Goal: Task Accomplishment & Management: Complete application form

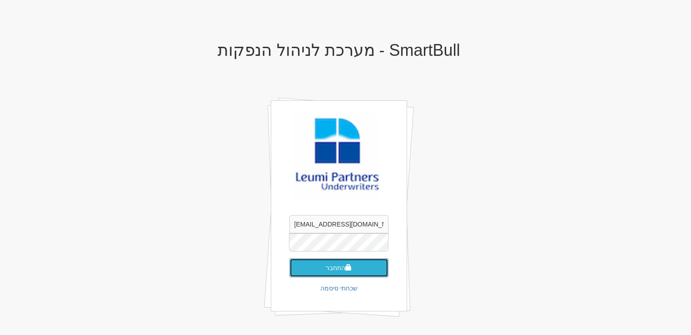
click at [364, 265] on button "התחבר" at bounding box center [338, 267] width 99 height 19
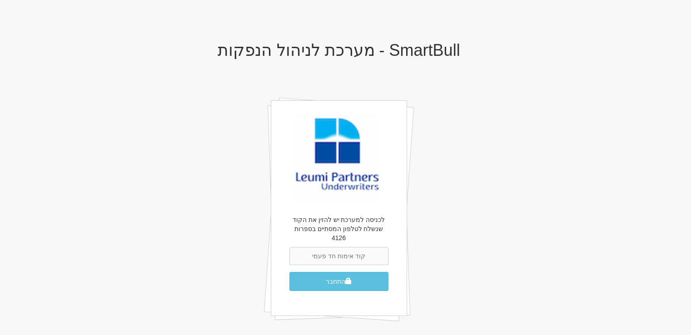
click at [360, 247] on input "text" at bounding box center [338, 256] width 99 height 18
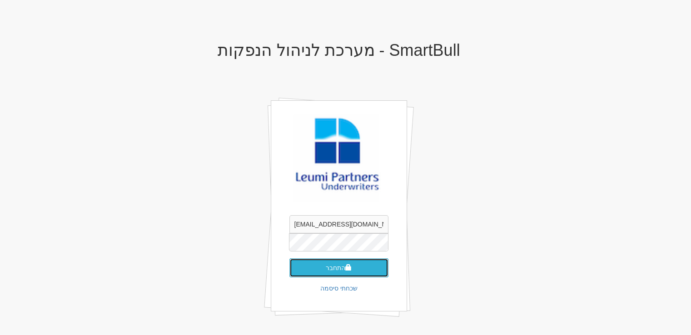
click at [358, 264] on button "התחבר" at bounding box center [338, 267] width 99 height 19
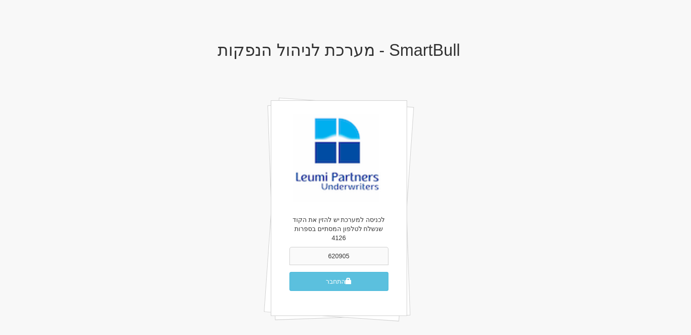
type input "620905"
click at [289, 272] on button "התחבר" at bounding box center [338, 281] width 99 height 19
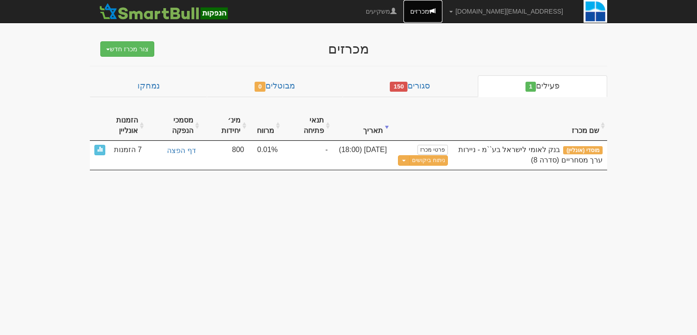
click at [436, 12] on span at bounding box center [433, 11] width 6 height 6
click at [122, 46] on button "צור מכרז חדש" at bounding box center [127, 48] width 54 height 15
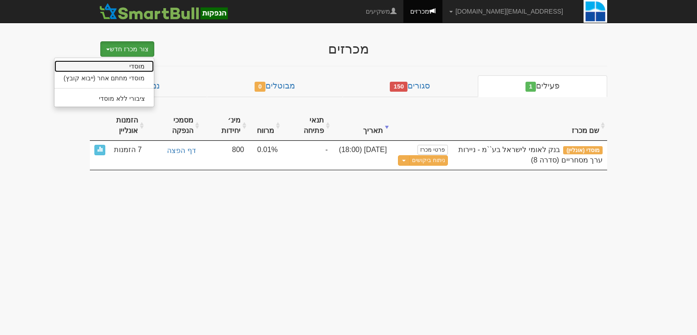
click at [137, 64] on link "מוסדי" at bounding box center [103, 66] width 99 height 12
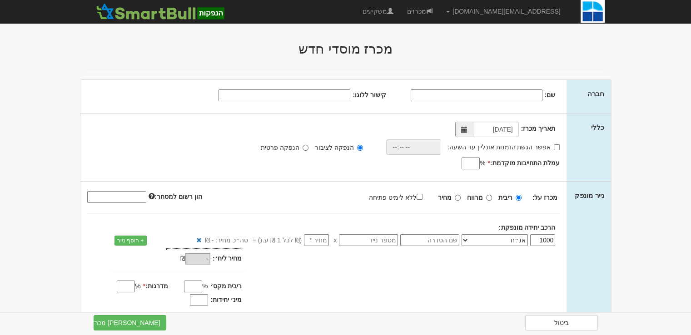
click at [516, 94] on input "שם:" at bounding box center [476, 95] width 132 height 12
type input "בנק לאומי לישראל בע"מ"
click at [339, 95] on input "קישור ללוגו:" at bounding box center [284, 95] width 132 height 12
paste input "[URL][DOMAIN_NAME][DOMAIN_NAME]"
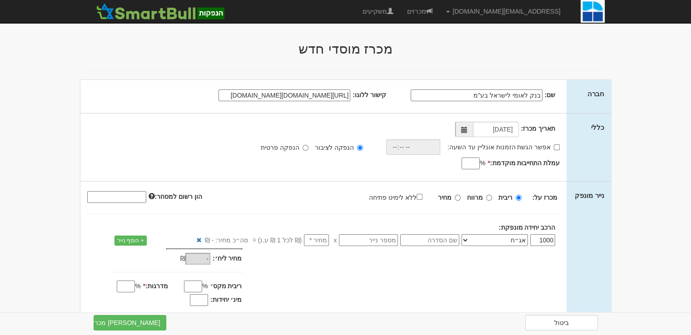
type input "[URL][DOMAIN_NAME][DOMAIN_NAME]"
click at [177, 96] on div "[URL][DOMAIN_NAME][DOMAIN_NAME]" at bounding box center [254, 95] width 198 height 11
click at [487, 128] on input "02/09/2025" at bounding box center [496, 129] width 46 height 15
type input "03/09/2025"
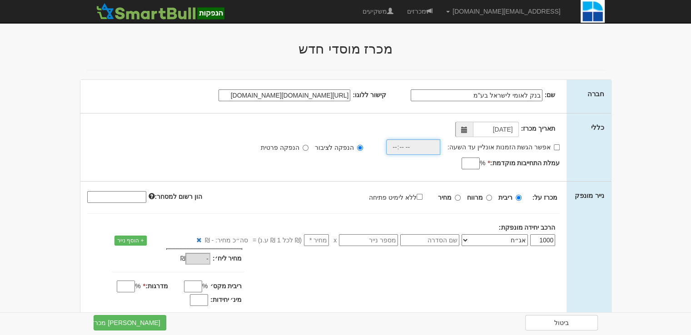
click at [432, 146] on input "time" at bounding box center [413, 146] width 54 height 15
click at [556, 146] on input "אפשר הגשת הזמנות אונליין עד השעה:" at bounding box center [556, 147] width 6 height 6
checkbox input "true"
click at [423, 147] on input "time" at bounding box center [411, 146] width 54 height 15
type input "18:30"
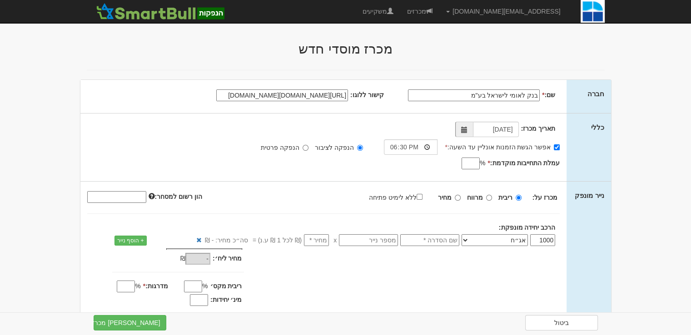
click at [345, 164] on div "תאריך מכרז: 03/09/2025 אפשר הגשת הזמנות אונליין עד השעה: * 18:30 * %" at bounding box center [323, 148] width 486 height 68
click at [470, 166] on input "עמלת התחייבות מוקדמת: *" at bounding box center [470, 164] width 18 height 12
type input "0.55"
click at [244, 173] on div "תאריך מכרז: 03/09/2025 אפשר הגשת הזמנות אונליין עד השעה: * 18:30 * % 0.55" at bounding box center [323, 148] width 486 height 68
click at [520, 197] on input "ריבית" at bounding box center [518, 198] width 6 height 6
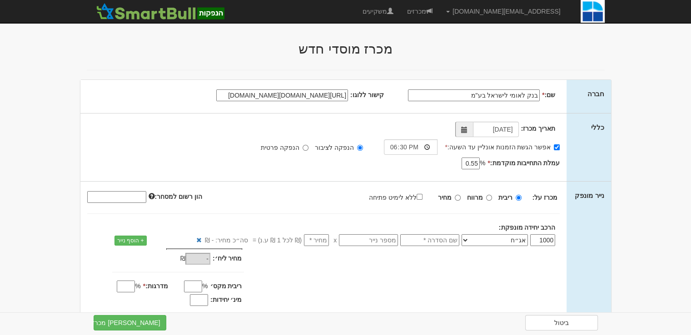
click at [446, 236] on input "text" at bounding box center [429, 240] width 59 height 12
type input "187"
click at [381, 237] on input "text" at bounding box center [368, 240] width 59 height 12
click at [386, 282] on div "מחיר מינ׳: - ₪ * -" at bounding box center [323, 278] width 486 height 60
click at [319, 239] on input "number" at bounding box center [316, 240] width 25 height 12
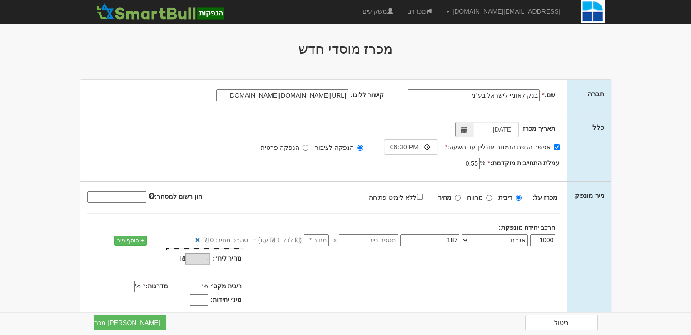
type input "1"
type input "1,000"
type input "10"
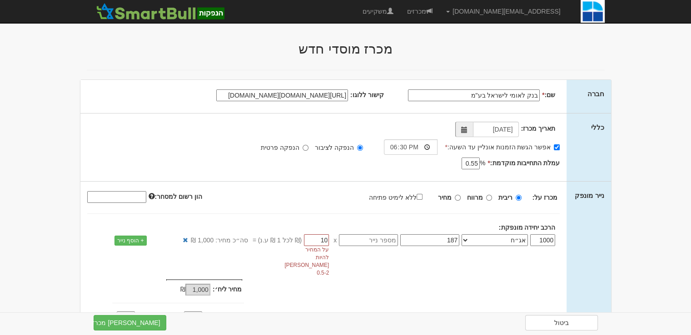
type input "10,000"
type input "100"
type input "100,000"
type input "10"
type input "10,000"
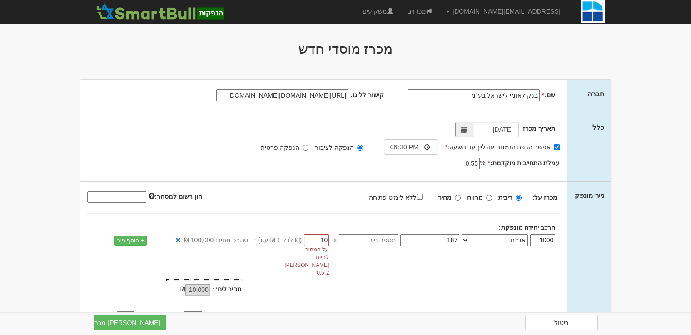
type input "1"
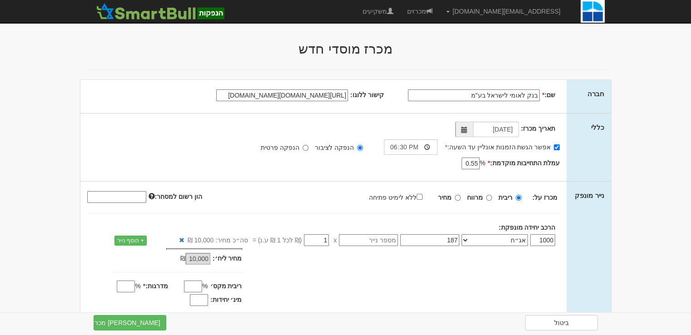
type input "1,000"
type input "-"
type input "1"
type input "1,000"
type input "1"
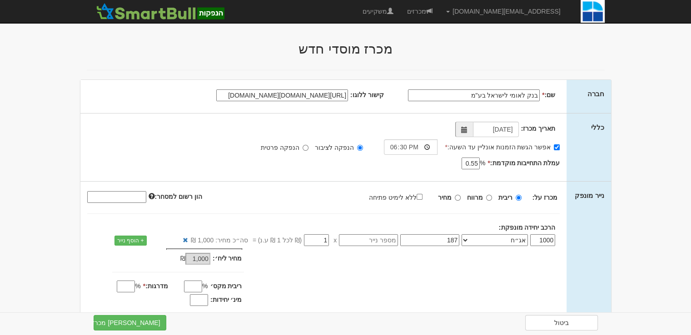
click at [257, 217] on div "מכרז על: ריבית מרווח מחיר ללא לימיט פתיחה" at bounding box center [323, 211] width 473 height 42
click at [198, 287] on input "ריבית מקס׳" at bounding box center [193, 287] width 18 height 12
click at [242, 282] on label "ריבית מקס׳" at bounding box center [226, 285] width 32 height 9
click at [202, 282] on input "ריבית מקס׳" at bounding box center [193, 287] width 18 height 12
type input "8"
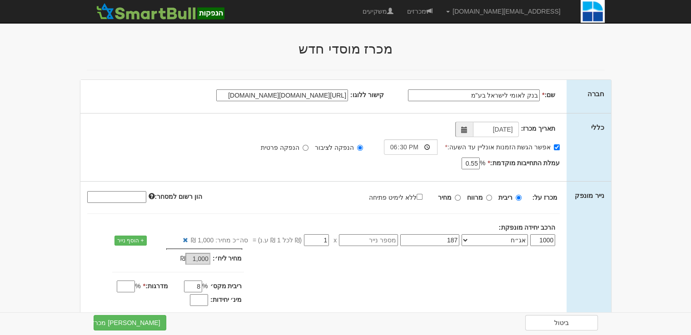
click at [127, 285] on input "מדרגות: *" at bounding box center [126, 287] width 18 height 12
type input "0.01"
click at [289, 277] on div "מחיר מינ׳: 1,000 ₪ * %" at bounding box center [323, 282] width 486 height 69
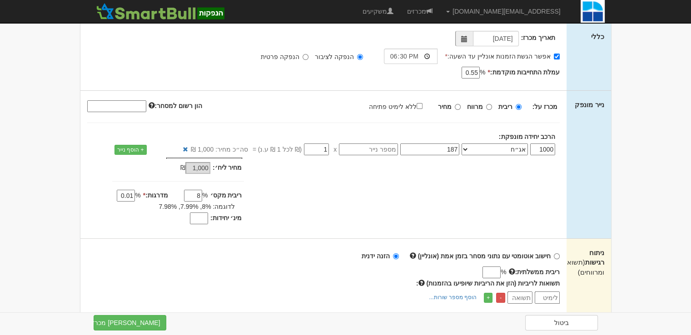
click at [203, 219] on input "מינ׳ יחידות:" at bounding box center [199, 218] width 18 height 12
type input "800"
click at [446, 179] on div "מחיר מינ׳: 1,000 ₪ * %" at bounding box center [323, 192] width 486 height 69
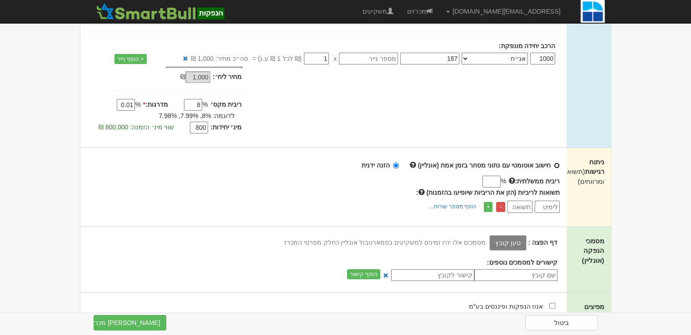
click at [557, 164] on input "חישוב אוטומטי עם נתוני מסחר בזמן אמת (אונליין)" at bounding box center [556, 166] width 6 height 6
radio input "true"
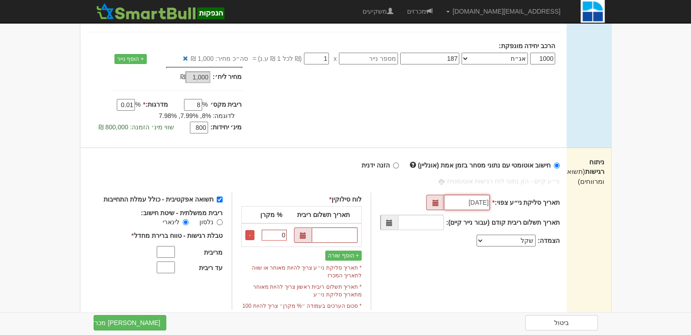
click at [478, 204] on input "02/09/2025" at bounding box center [467, 202] width 46 height 15
click at [461, 202] on input "02/09/2025" at bounding box center [467, 202] width 46 height 15
type input "[DATE]"
click at [435, 275] on div "תאריך סליקת ני״ע צפוי: * 08/09/2025 תאריך תשלום ריבית קודם (עבור נייר קיים): הצ…" at bounding box center [464, 252] width 189 height 118
click at [456, 265] on div "תאריך סליקת ני״ע צפוי: * 08/09/2025 תאריך תשלום ריבית קודם (עבור נייר קיים): הצ…" at bounding box center [464, 242] width 189 height 99
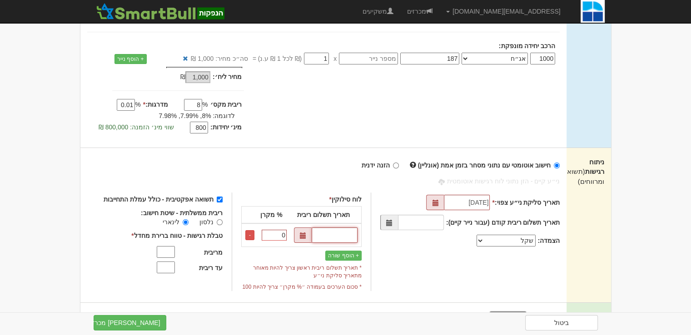
click at [341, 233] on input "text" at bounding box center [334, 234] width 46 height 15
click at [339, 230] on input "text" at bounding box center [334, 234] width 46 height 15
paste input "[DATE]"
type input "[DATE]"
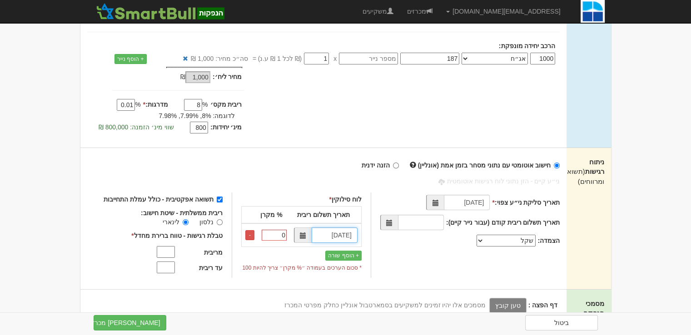
click at [304, 235] on span at bounding box center [303, 235] width 6 height 6
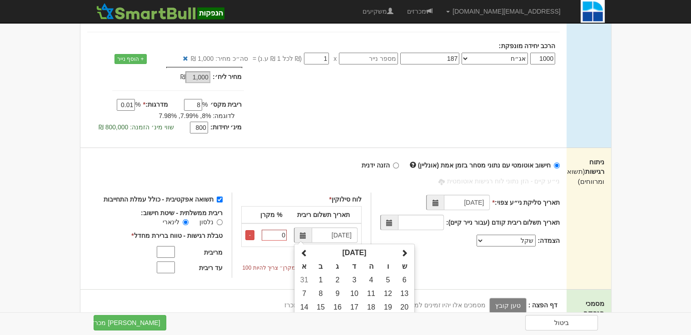
click at [358, 179] on div "ני״ע קיים - הזן נתוני לוח רגישות אוטומטית תאריך סליקת ני״ע צפוי: * 08/09/2025 ת…" at bounding box center [323, 227] width 473 height 101
click at [358, 251] on button "+ הוסף שורה" at bounding box center [343, 256] width 36 height 10
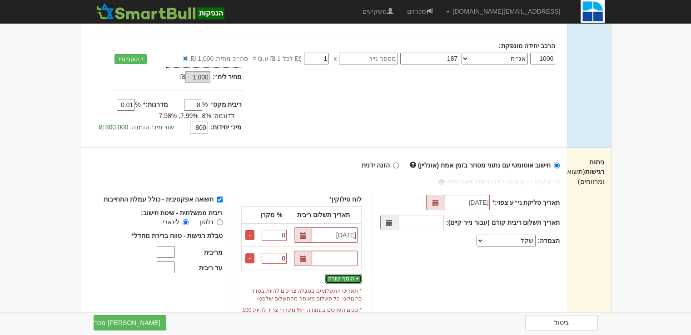
click at [357, 275] on button "+ הוסף שורה" at bounding box center [343, 279] width 36 height 10
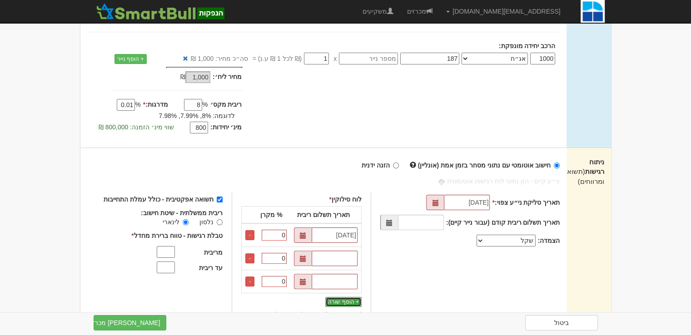
scroll to position [272, 0]
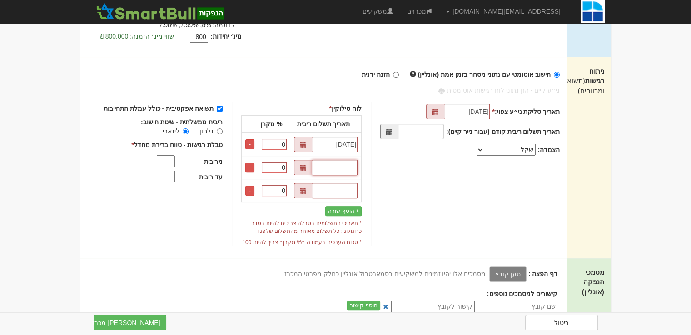
click at [325, 164] on input "text" at bounding box center [334, 167] width 46 height 15
paste input "[DATE]"
type input "[DATE]"
click at [357, 193] on input "text" at bounding box center [334, 190] width 46 height 15
paste input "[DATE]"
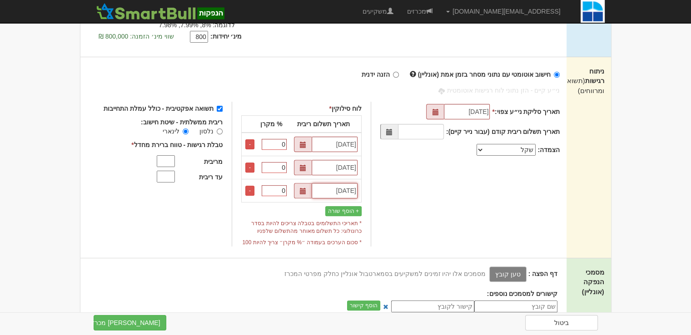
click at [357, 189] on input "[DATE]" at bounding box center [334, 190] width 46 height 15
type input "[DATE]"
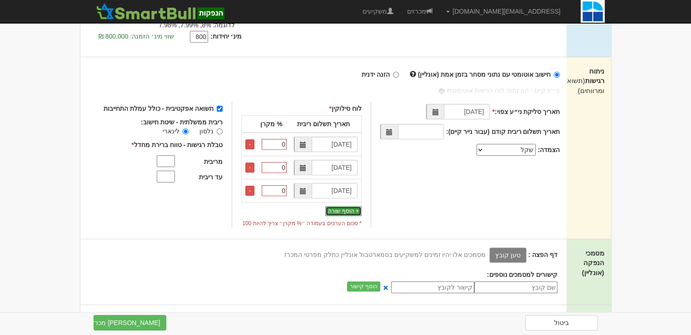
click at [356, 208] on button "+ הוסף שורה" at bounding box center [343, 211] width 36 height 10
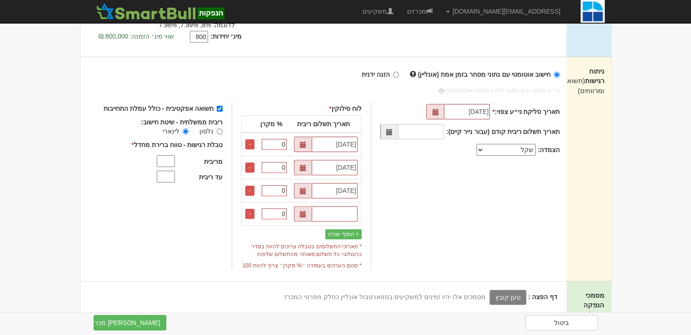
click at [356, 207] on input "text" at bounding box center [334, 213] width 46 height 15
click at [354, 229] on button "+ הוסף שורה" at bounding box center [343, 234] width 36 height 10
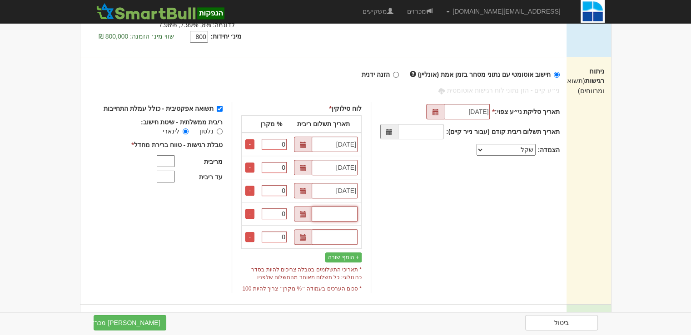
click at [353, 211] on input "text" at bounding box center [334, 213] width 46 height 15
paste input "[DATE]"
type input "[DATE]"
click at [344, 234] on input "text" at bounding box center [334, 236] width 46 height 15
paste input "[DATE]"
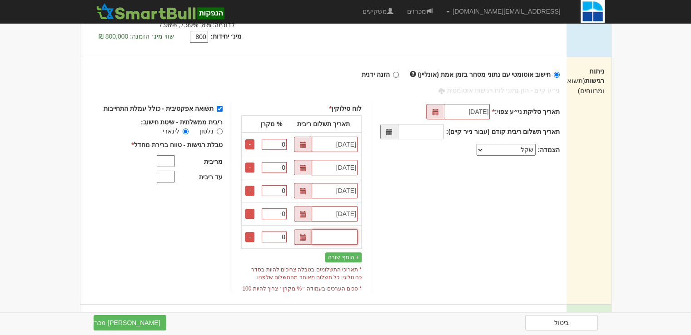
type input "[DATE]"
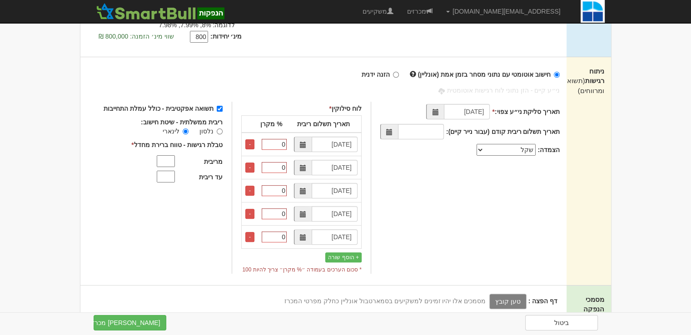
click at [276, 233] on input "0" at bounding box center [274, 237] width 25 height 11
click at [277, 233] on input "0" at bounding box center [274, 237] width 25 height 11
type input "20"
click at [355, 258] on button "+ הוסף שורה" at bounding box center [343, 257] width 36 height 10
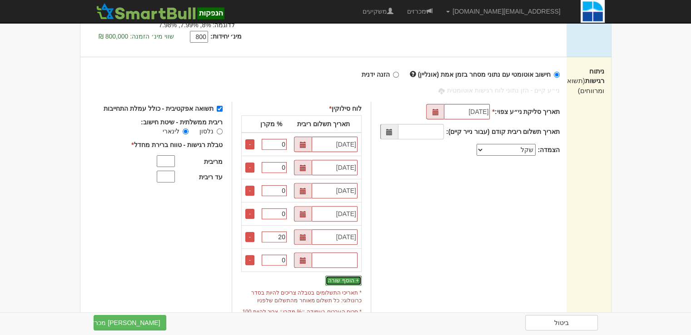
click at [356, 279] on button "+ הוסף שורה" at bounding box center [343, 281] width 36 height 10
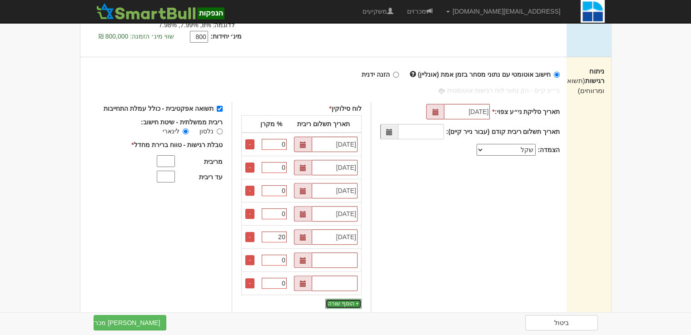
click at [351, 302] on button "+ הוסף שורה" at bounding box center [343, 304] width 36 height 10
click at [329, 227] on td "[DATE]" at bounding box center [325, 237] width 71 height 23
drag, startPoint x: 329, startPoint y: 227, endPoint x: 329, endPoint y: 233, distance: 6.4
click at [329, 227] on td "[DATE]" at bounding box center [325, 237] width 71 height 23
click at [329, 234] on input "[DATE]" at bounding box center [334, 236] width 46 height 15
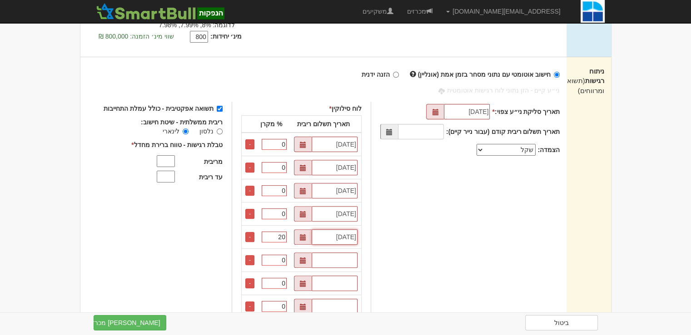
click at [329, 234] on input "[DATE]" at bounding box center [334, 236] width 46 height 15
click at [345, 259] on input "text" at bounding box center [334, 259] width 46 height 15
paste input "[DATE]"
type input "[DATE]"
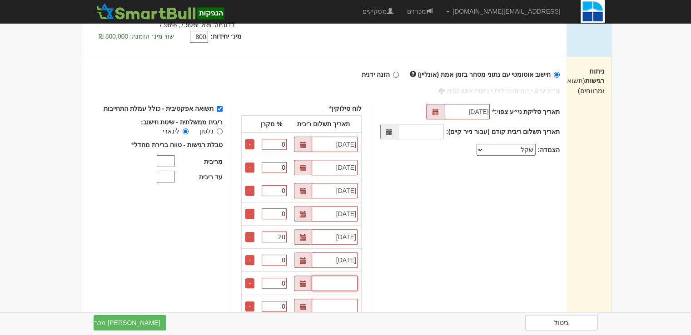
click at [350, 286] on input "text" at bounding box center [334, 283] width 46 height 15
paste input "[DATE]"
type input "[DATE]"
click at [349, 307] on input "text" at bounding box center [334, 306] width 46 height 15
paste input "[DATE]"
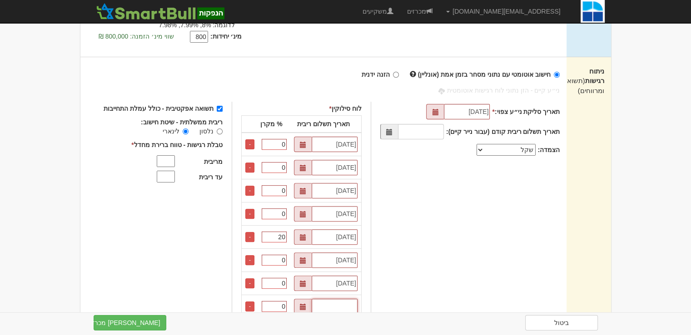
type input "[DATE]"
click at [357, 259] on input "[DATE]" at bounding box center [334, 259] width 46 height 15
type input "[DATE]"
click at [357, 282] on input "[DATE]" at bounding box center [334, 283] width 46 height 15
type input "[DATE]"
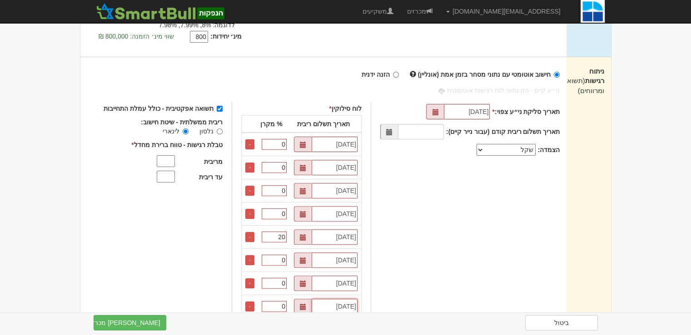
click at [357, 301] on input "[DATE]" at bounding box center [334, 306] width 46 height 15
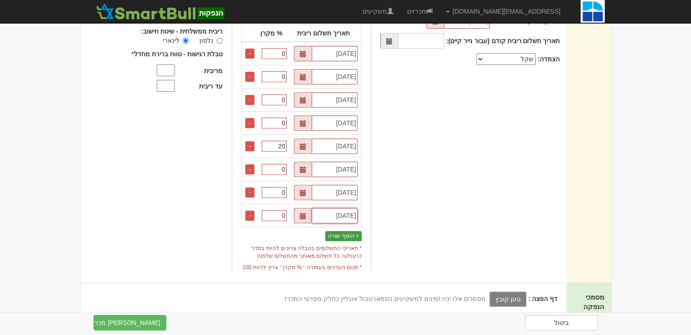
type input "[DATE]"
click at [358, 237] on button "+ הוסף שורה" at bounding box center [343, 236] width 36 height 10
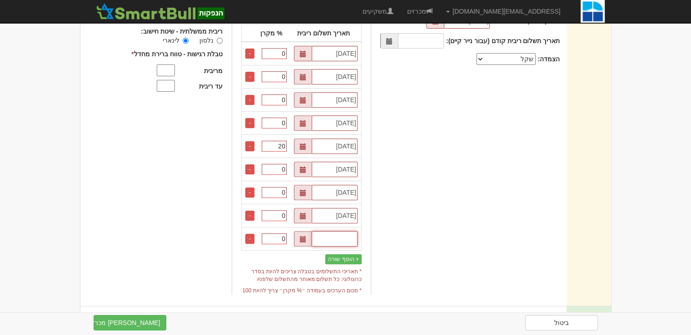
click at [352, 238] on input "text" at bounding box center [334, 238] width 46 height 15
paste input "[DATE]"
click at [357, 235] on input "[DATE]" at bounding box center [334, 238] width 46 height 15
type input "[DATE]"
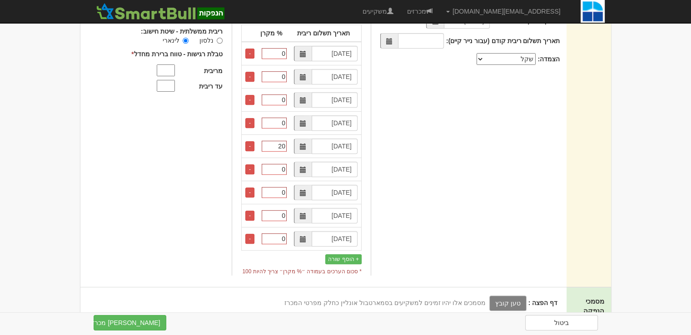
click at [285, 233] on input "0" at bounding box center [274, 238] width 25 height 11
click at [282, 237] on input "20" at bounding box center [274, 238] width 25 height 11
type input "20"
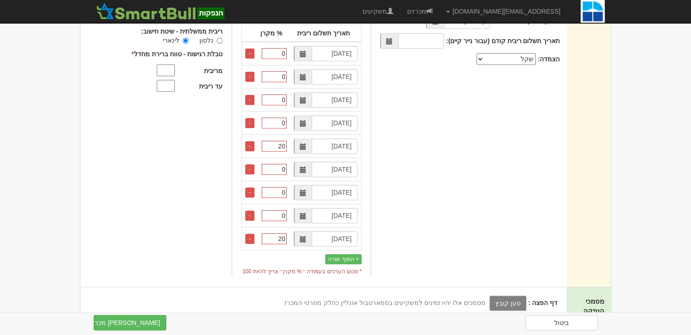
click at [283, 217] on input "0" at bounding box center [274, 215] width 25 height 11
paste input "2"
type input "20"
click at [286, 192] on input "0" at bounding box center [274, 192] width 25 height 11
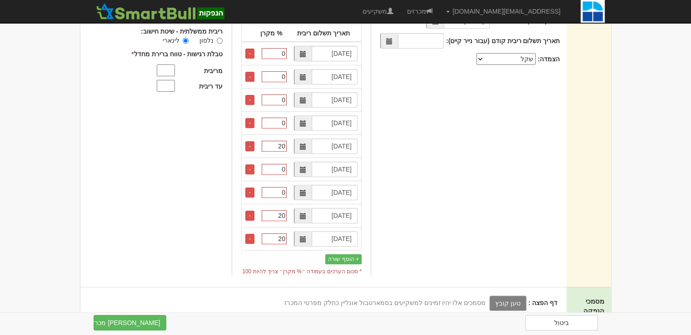
click at [286, 192] on input "0" at bounding box center [274, 192] width 25 height 11
paste input "2"
type input "20"
click at [286, 164] on input "0" at bounding box center [274, 169] width 25 height 11
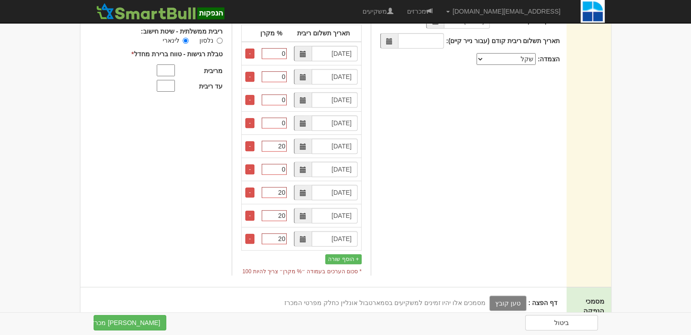
paste input "2"
type input "20"
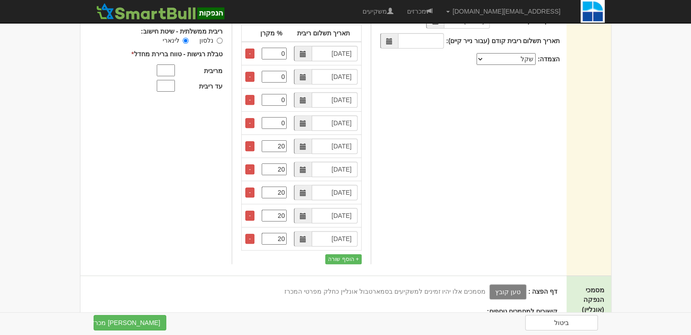
click at [470, 183] on div "תאריך סליקת ני״ע צפוי: * 08/09/2025 תאריך תשלום ריבית קודם (עבור נייר קיים): הצ…" at bounding box center [464, 137] width 189 height 253
click at [181, 280] on div "דף הפצה : טען קובץ קישור לדף הפצה מסמכים אלו יהיו זמינים למשקיעים בסמארטבול אונ…" at bounding box center [323, 308] width 486 height 65
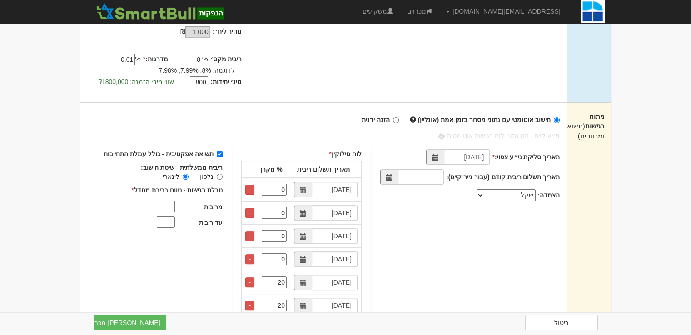
click at [167, 207] on input "מריבית" at bounding box center [166, 207] width 18 height 12
click at [172, 206] on input "מריבית" at bounding box center [166, 207] width 18 height 12
click at [175, 204] on input "4" at bounding box center [166, 207] width 18 height 12
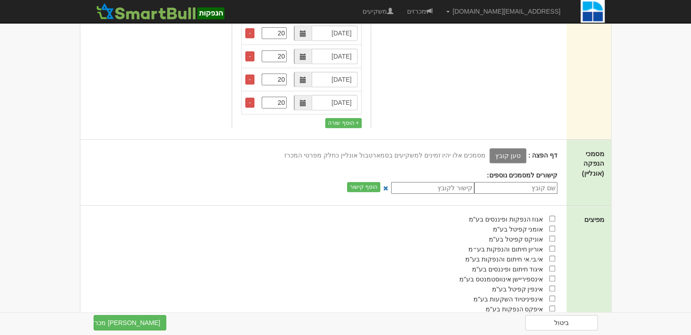
scroll to position [272, 0]
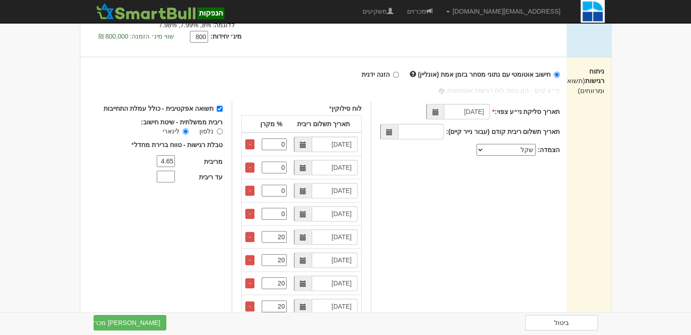
type input "4.65"
click at [175, 176] on input "עד ריבית" at bounding box center [166, 177] width 18 height 12
click at [174, 173] on input "עד ריבית" at bounding box center [166, 177] width 18 height 12
type input "4.50"
click at [178, 216] on div "תשואה אפקטיבית - כולל עמלת התחייבות ריבית ממשלתית - שיטת חישוב: נלסון לינארי *" at bounding box center [168, 228] width 128 height 253
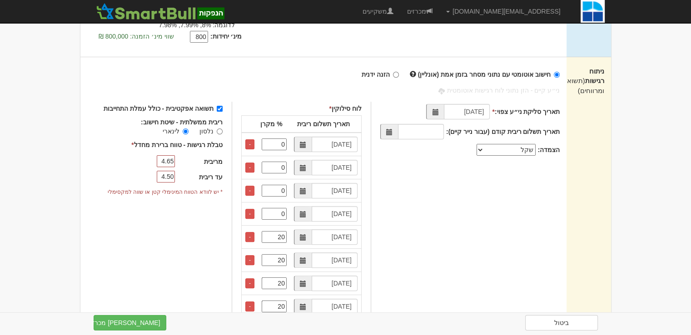
drag, startPoint x: 171, startPoint y: 160, endPoint x: 180, endPoint y: 160, distance: 9.1
click at [177, 160] on div "4.65" at bounding box center [161, 161] width 32 height 11
type input "4.50"
drag, startPoint x: 178, startPoint y: 175, endPoint x: 171, endPoint y: 174, distance: 7.3
click at [171, 174] on input "4.50" at bounding box center [166, 177] width 18 height 12
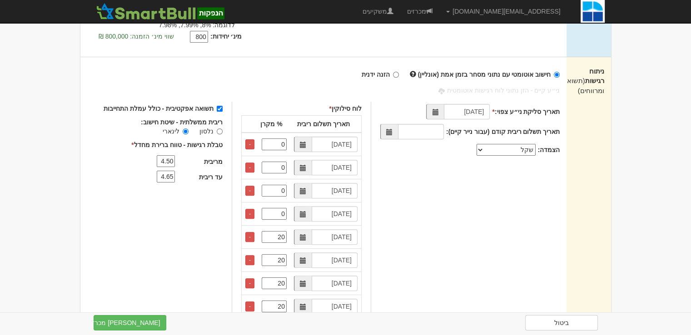
type input "4.65"
click at [168, 233] on div "תשואה אפקטיבית - כולל עמלת התחייבות ריבית ממשלתית - שיטת חישוב: נלסון לינארי *" at bounding box center [168, 228] width 128 height 253
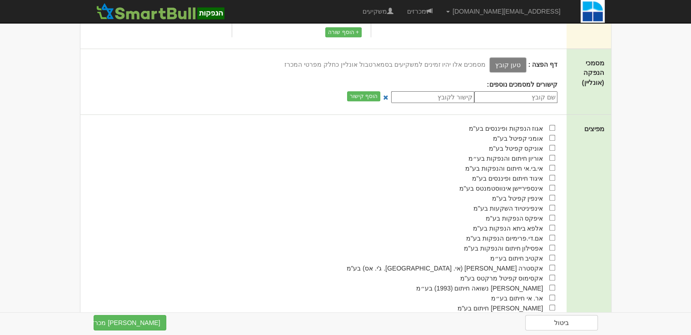
scroll to position [817, 0]
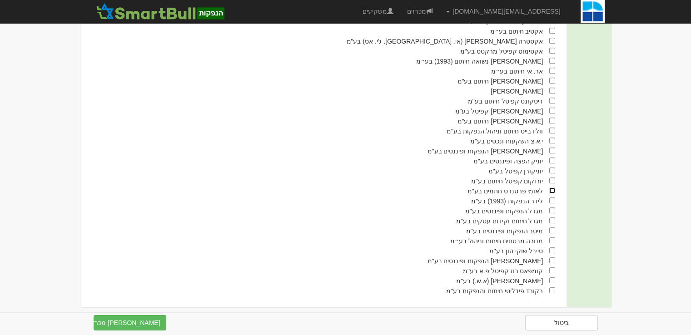
click at [552, 193] on input "checkbox" at bounding box center [552, 191] width 6 height 6
checkbox input "true"
click at [549, 203] on input "checkbox" at bounding box center [552, 201] width 6 height 6
checkbox input "true"
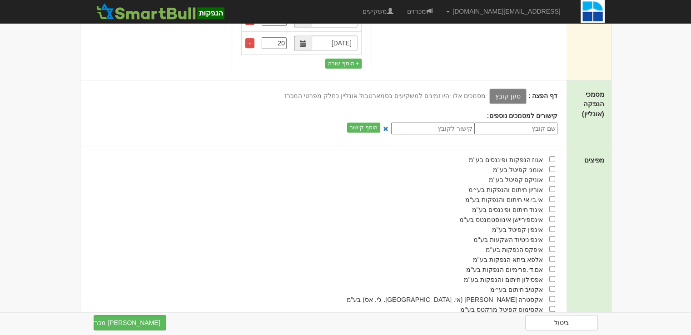
scroll to position [786, 0]
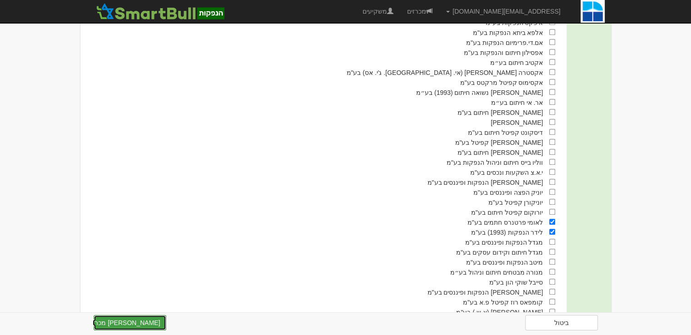
click at [150, 324] on button "צור מכרז" at bounding box center [130, 322] width 73 height 15
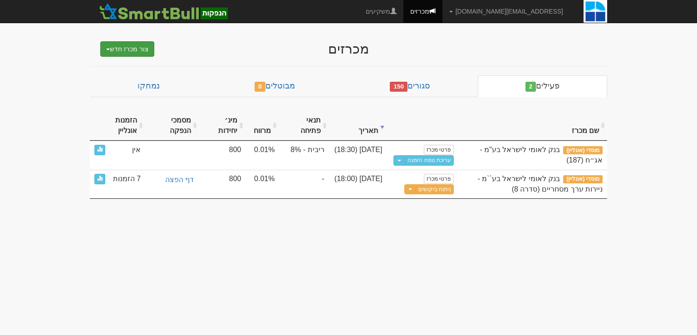
click at [127, 49] on button "צור מכרז חדש" at bounding box center [127, 48] width 54 height 15
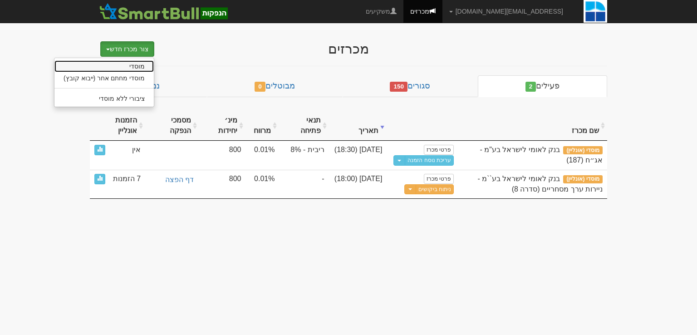
click at [135, 64] on link "מוסדי" at bounding box center [103, 66] width 99 height 12
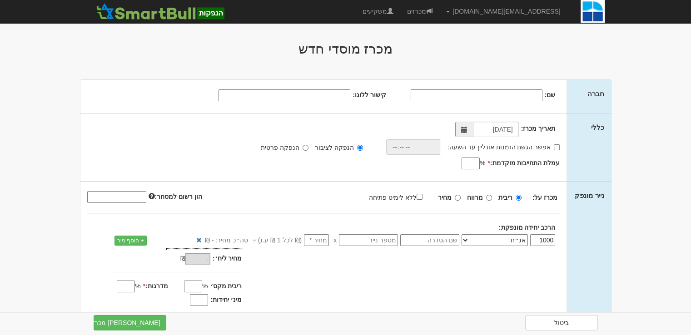
click at [291, 89] on input "קישור ללוגו:" at bounding box center [284, 95] width 132 height 12
paste input "[URL][DOMAIN_NAME][DOMAIN_NAME]"
type input "[URL][DOMAIN_NAME][DOMAIN_NAME]"
click at [461, 94] on input "שם:" at bounding box center [476, 95] width 132 height 12
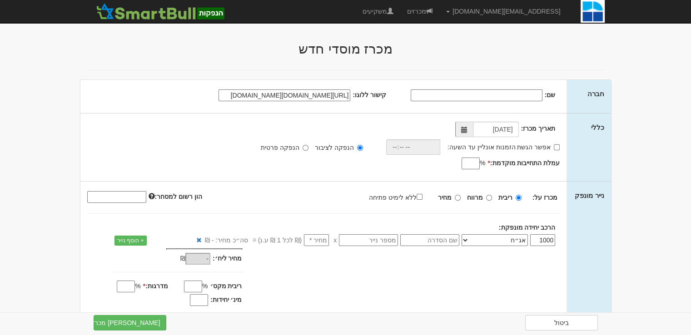
scroll to position [0, 0]
type input "בנק לאומי לישראל בע"מ"
click at [485, 128] on input "[DATE]" at bounding box center [496, 129] width 46 height 15
type input "03/09/2025"
click at [543, 146] on label "אפשר הגשת הזמנות אונליין עד השעה:" at bounding box center [503, 147] width 112 height 9
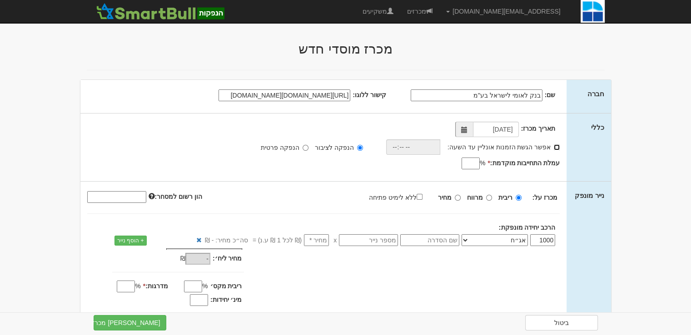
click at [553, 146] on input "אפשר הגשת הזמנות אונליין עד השעה:" at bounding box center [556, 147] width 6 height 6
checkbox input "true"
click at [426, 146] on input "time" at bounding box center [411, 146] width 54 height 15
type input "18:30"
click at [474, 163] on input "עמלת התחייבות מוקדמת: *" at bounding box center [470, 164] width 18 height 12
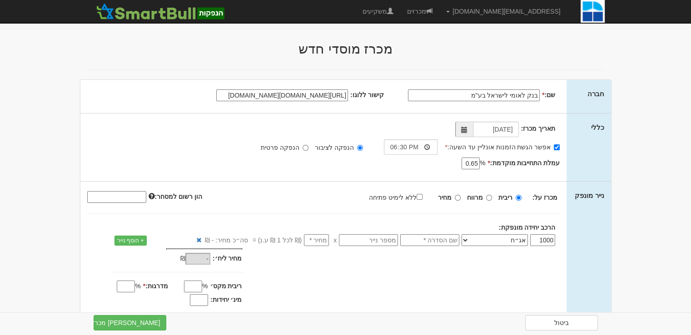
type input "0.65"
click at [366, 173] on div "תאריך מכרז: 03/09/2025 אפשר הגשת הזמנות אונליין עד השעה: * 18:30 * % 0.65" at bounding box center [323, 148] width 486 height 68
click at [445, 241] on input "text" at bounding box center [429, 240] width 59 height 12
type input "188"
click at [480, 279] on div "מחיר מינ׳: - ₪ * -" at bounding box center [323, 278] width 486 height 60
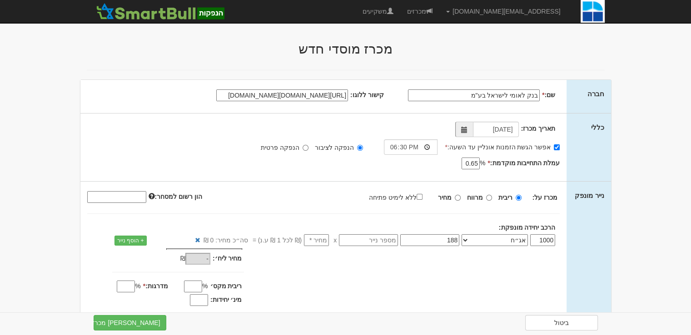
click at [367, 237] on input "text" at bounding box center [368, 240] width 59 height 12
click at [340, 274] on div "מחיר מינ׳: - ₪ * -" at bounding box center [323, 278] width 486 height 60
click at [325, 243] on input "number" at bounding box center [316, 240] width 25 height 12
type input "1"
type input "1,000"
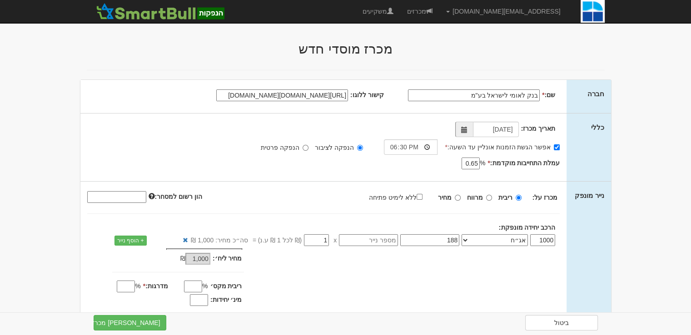
scroll to position [45, 0]
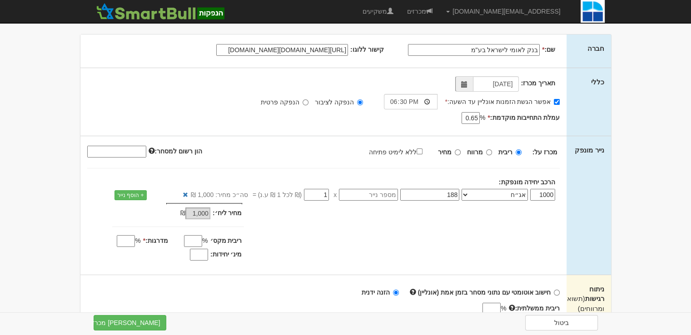
type input "1"
click at [195, 238] on input "ריבית מקס׳" at bounding box center [193, 241] width 18 height 12
click at [268, 246] on div "מחיר מינ׳: 1,000 ₪ * %" at bounding box center [323, 233] width 486 height 60
click at [188, 238] on input "ריבית מקס׳" at bounding box center [193, 241] width 18 height 12
type input "4"
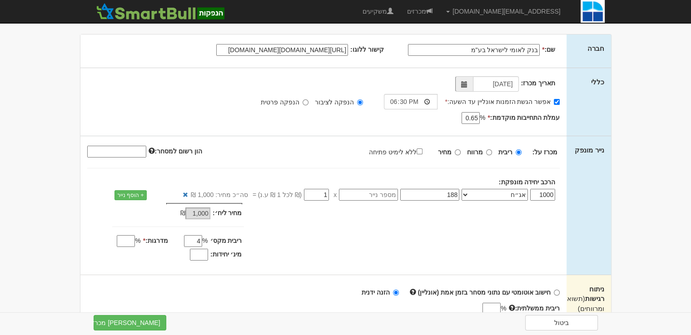
click at [131, 240] on input "מדרגות: *" at bounding box center [126, 241] width 18 height 12
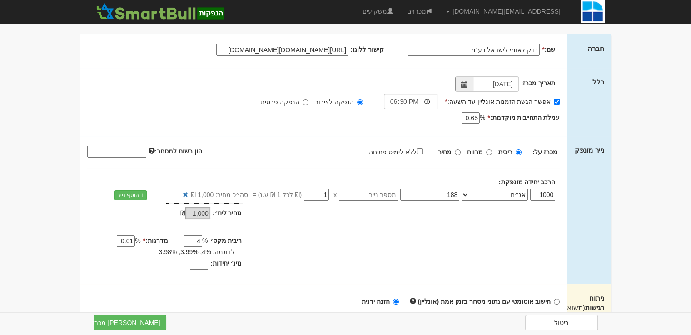
type input "0.01"
click at [205, 265] on input "מינ׳ יחידות:" at bounding box center [199, 264] width 18 height 12
click at [198, 262] on input "80-0" at bounding box center [199, 264] width 18 height 12
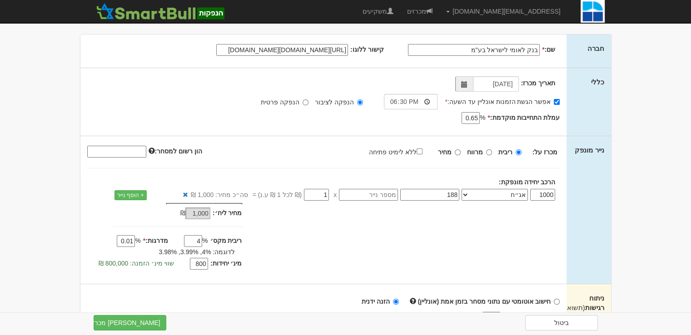
type input "800"
click at [313, 262] on div "מחיר מינ׳: 1,000 ₪ * %" at bounding box center [323, 237] width 486 height 69
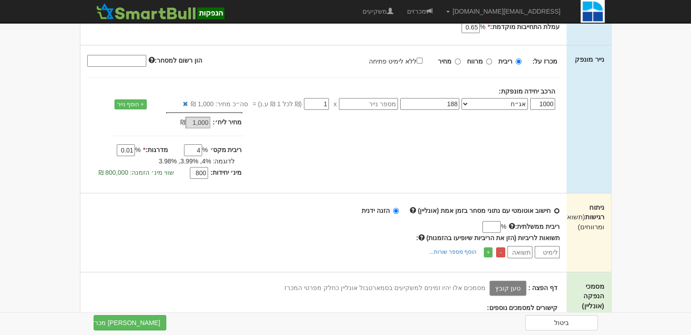
click at [557, 209] on input "חישוב אוטומטי עם נתוני מסחר בזמן אמת (אונליין)" at bounding box center [556, 211] width 6 height 6
radio input "true"
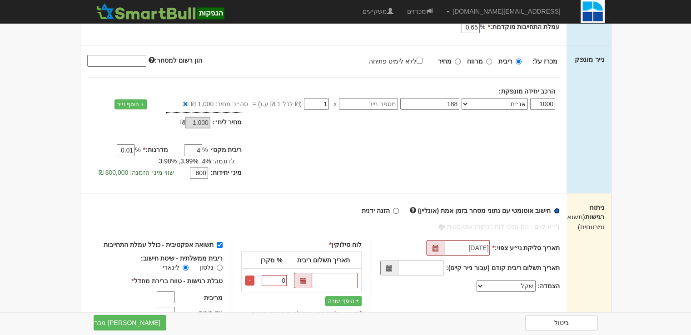
scroll to position [227, 0]
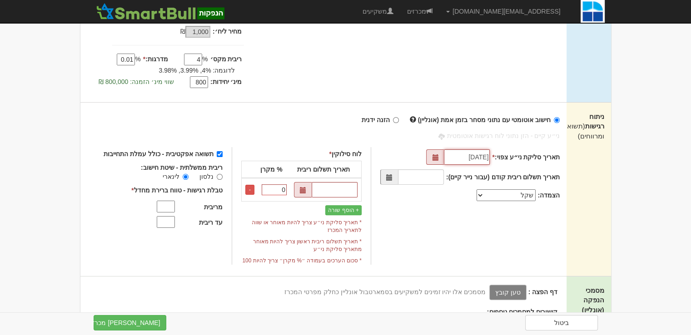
click at [464, 157] on input "02/09/2025" at bounding box center [467, 156] width 46 height 15
type input "08/09/2025"
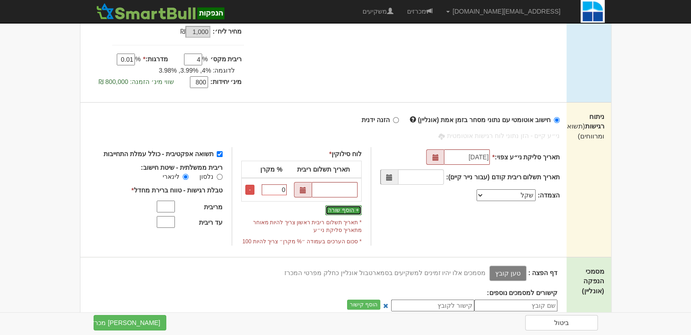
click at [349, 208] on button "+ הוסף שורה" at bounding box center [343, 210] width 36 height 10
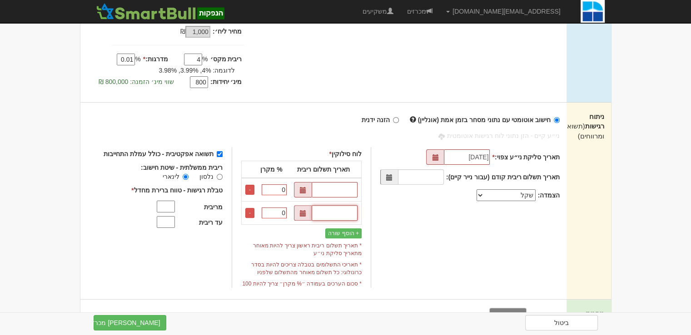
click at [349, 207] on input "text" at bounding box center [334, 212] width 46 height 15
drag, startPoint x: 349, startPoint y: 207, endPoint x: 349, endPoint y: 216, distance: 8.6
click at [349, 208] on input "text" at bounding box center [334, 212] width 46 height 15
click at [352, 226] on div "תאריך תשלום ריבית % מקרן 0 - 0 -" at bounding box center [301, 195] width 120 height 68
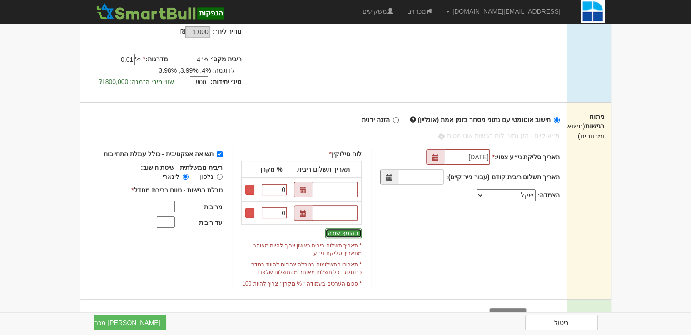
click at [356, 228] on button "+ הוסף שורה" at bounding box center [343, 233] width 36 height 10
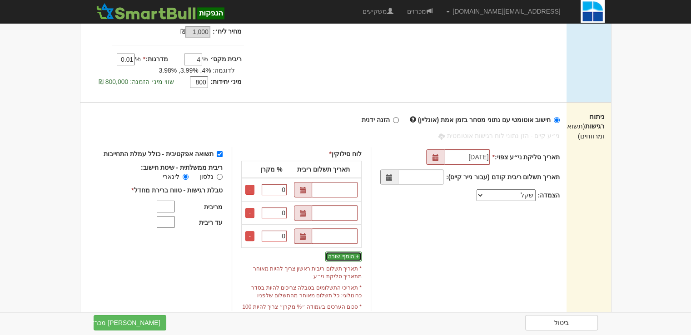
click at [360, 257] on button "+ הוסף שורה" at bounding box center [343, 257] width 36 height 10
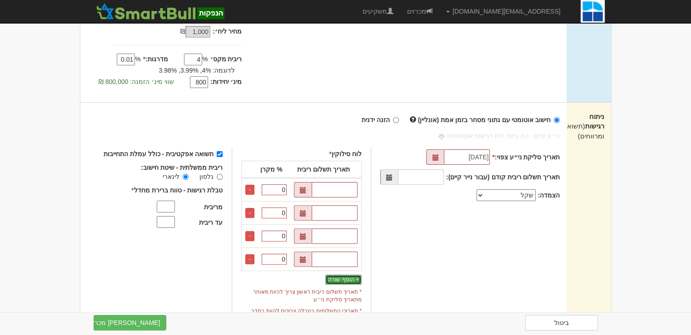
click at [356, 277] on button "+ הוסף שורה" at bounding box center [343, 280] width 36 height 10
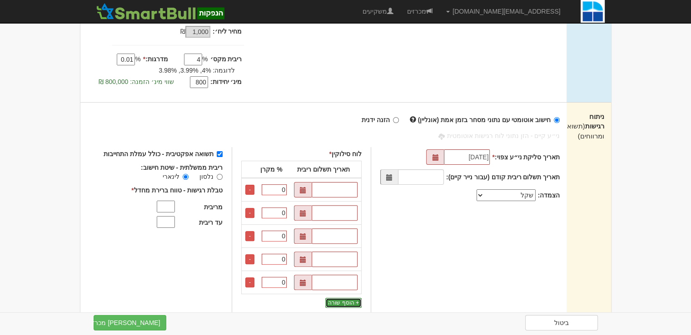
click at [356, 304] on button "+ הוסף שורה" at bounding box center [343, 303] width 36 height 10
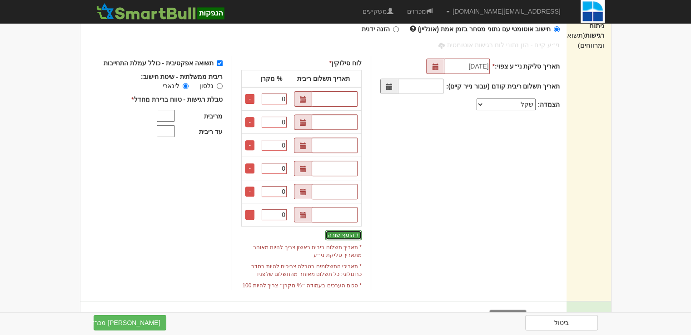
scroll to position [363, 0]
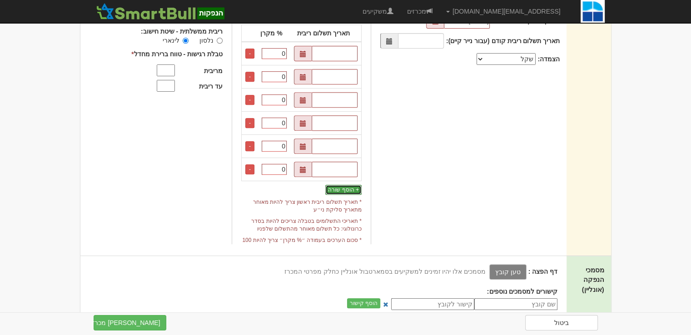
click at [336, 186] on button "+ הוסף שורה" at bounding box center [343, 190] width 36 height 10
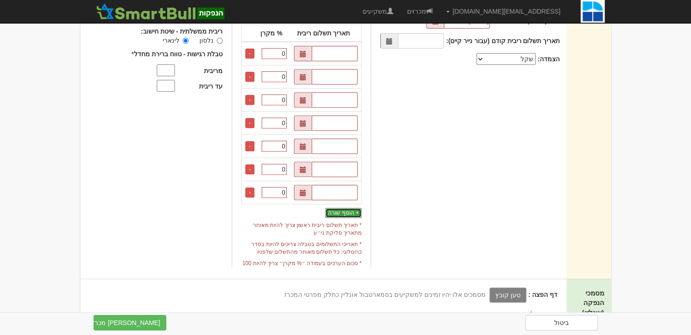
click at [351, 212] on button "+ הוסף שורה" at bounding box center [343, 213] width 36 height 10
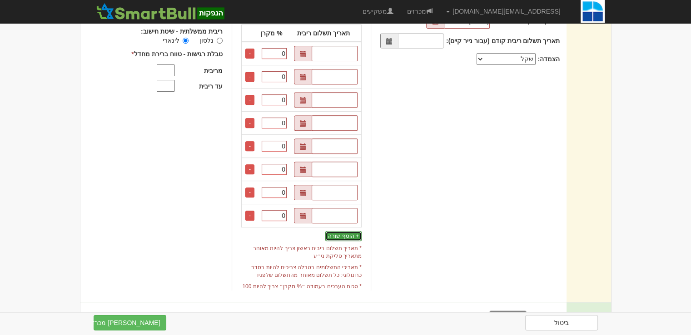
click at [352, 233] on button "+ הוסף שורה" at bounding box center [343, 236] width 36 height 10
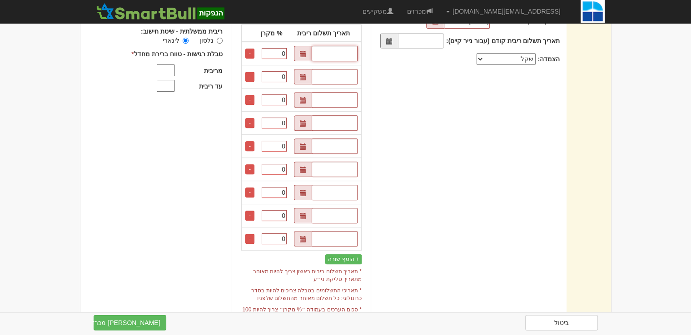
click at [336, 54] on input "text" at bounding box center [334, 53] width 46 height 15
paste input "01/08/2026"
type input "01/08/2026"
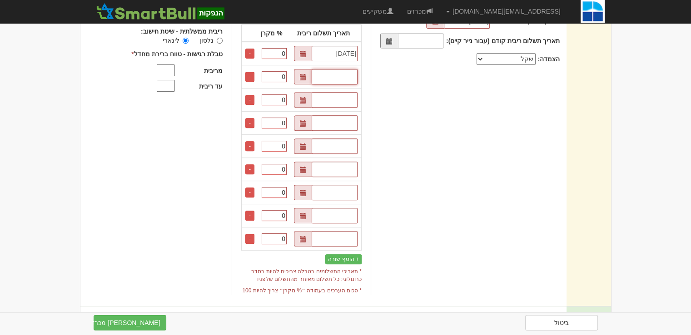
drag, startPoint x: 356, startPoint y: 79, endPoint x: 358, endPoint y: 89, distance: 10.1
click at [356, 78] on input "text" at bounding box center [334, 76] width 46 height 15
paste input "[DATE]"
type input "[DATE]"
click at [356, 97] on input "text" at bounding box center [334, 99] width 46 height 15
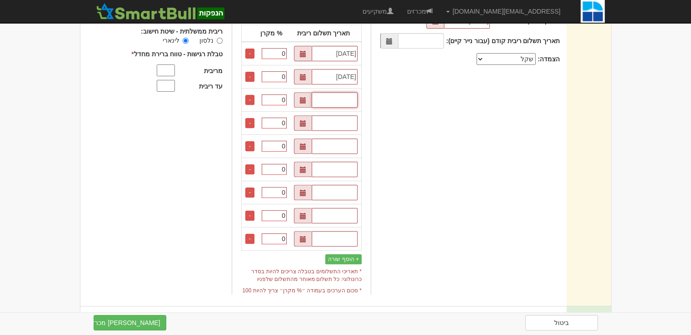
paste input "[DATE]"
type input "[DATE]"
click at [354, 124] on input "text" at bounding box center [334, 122] width 46 height 15
paste input "[DATE]"
type input "[DATE]"
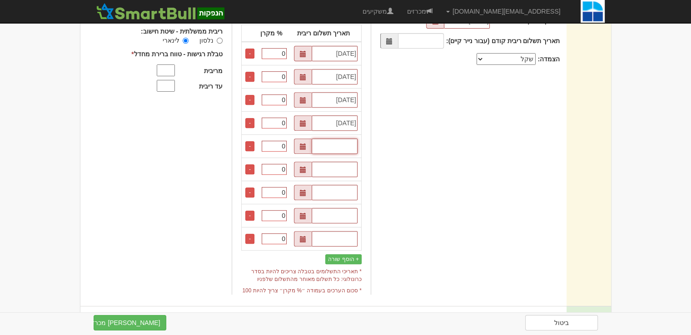
click at [356, 151] on input "text" at bounding box center [334, 145] width 46 height 15
paste input "01/08/2026"
type input "01/08/2026"
drag, startPoint x: 356, startPoint y: 168, endPoint x: 356, endPoint y: 182, distance: 14.1
click at [356, 168] on input "text" at bounding box center [334, 169] width 46 height 15
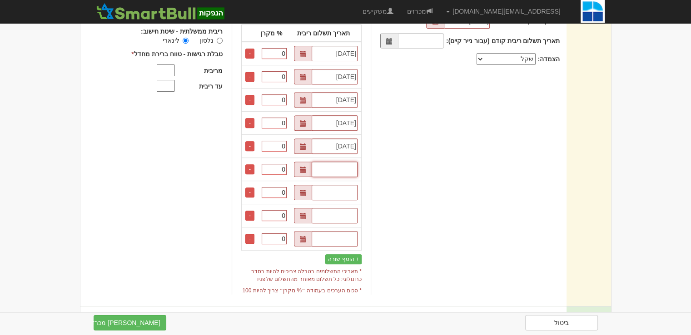
paste input "01/08/2026"
type input "01/08/2026"
click at [356, 192] on input "text" at bounding box center [334, 192] width 46 height 15
paste input "01/08/2026"
type input "01/08/2026"
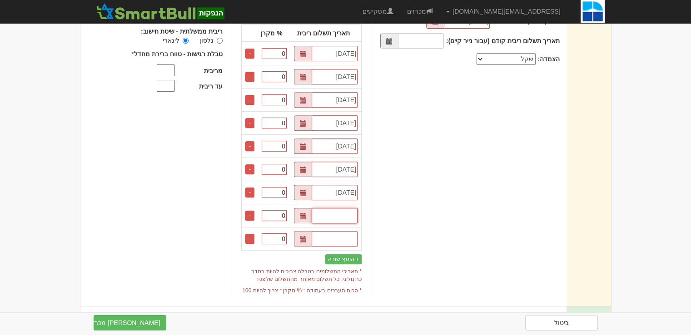
click at [349, 216] on input "text" at bounding box center [334, 215] width 46 height 15
paste input "01/08/2026"
type input "01/08/2026"
click at [357, 241] on input "text" at bounding box center [334, 238] width 46 height 15
paste input "01/08/2026"
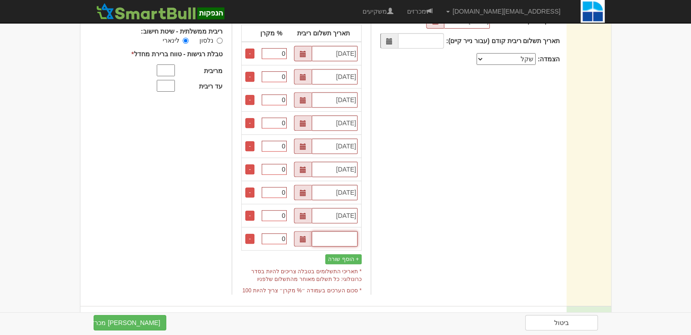
type input "01/08/2026"
click at [357, 76] on input "01/08/2026" at bounding box center [334, 76] width 46 height 15
type input "01/08/2027"
click at [357, 94] on input "01/08/2026" at bounding box center [334, 99] width 46 height 15
type input "01/08/2028"
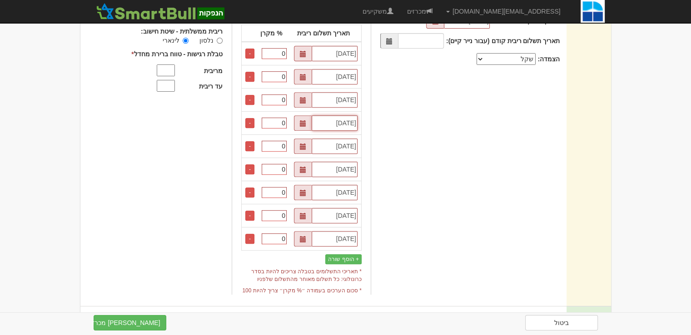
click at [357, 122] on input "01/08/2026" at bounding box center [334, 122] width 46 height 15
type input "01/08/2029"
drag, startPoint x: 353, startPoint y: 144, endPoint x: 359, endPoint y: 144, distance: 6.4
click at [357, 144] on input "01/08/2026" at bounding box center [334, 145] width 46 height 15
type input "01/08/2030"
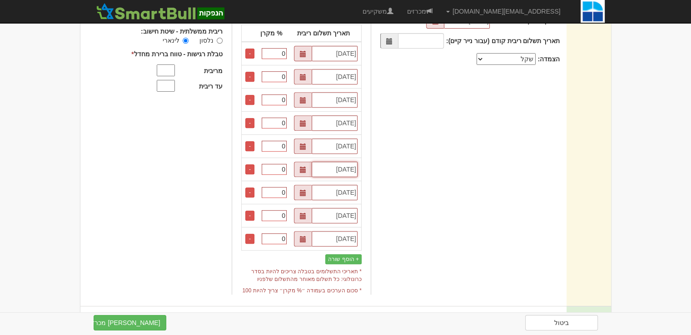
drag, startPoint x: 351, startPoint y: 168, endPoint x: 358, endPoint y: 168, distance: 6.8
click at [357, 168] on input "01/08/2026" at bounding box center [334, 169] width 46 height 15
type input "01/08/2031"
drag, startPoint x: 353, startPoint y: 188, endPoint x: 359, endPoint y: 188, distance: 5.9
click at [357, 188] on input "01/08/2026" at bounding box center [334, 192] width 46 height 15
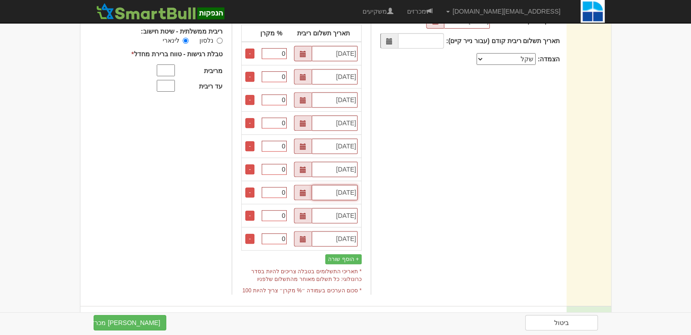
type input "01/08/2032"
drag, startPoint x: 352, startPoint y: 213, endPoint x: 360, endPoint y: 213, distance: 7.3
click at [357, 213] on input "01/08/2026" at bounding box center [334, 215] width 46 height 15
type input "01/08/2033"
drag, startPoint x: 352, startPoint y: 237, endPoint x: 360, endPoint y: 237, distance: 7.7
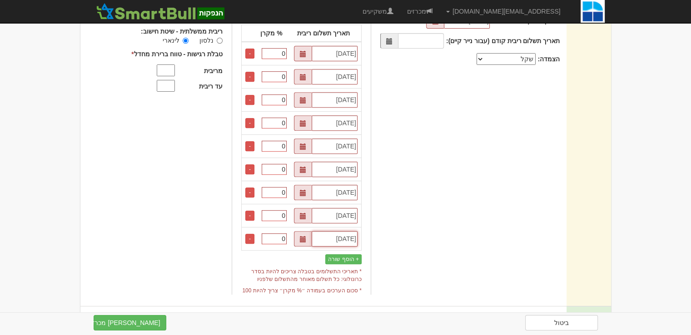
click at [357, 237] on input "01/08/2026" at bounding box center [334, 238] width 46 height 15
type input "01/08/2034"
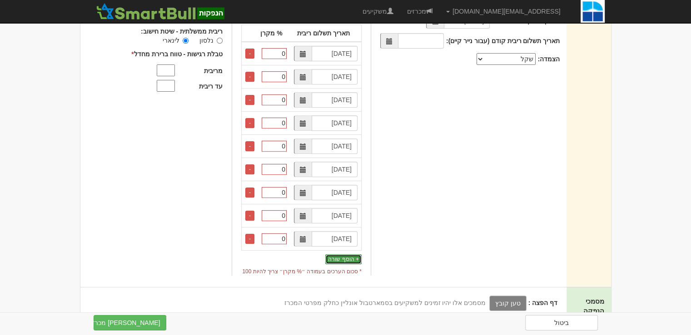
click at [355, 258] on button "+ הוסף שורה" at bounding box center [343, 259] width 36 height 10
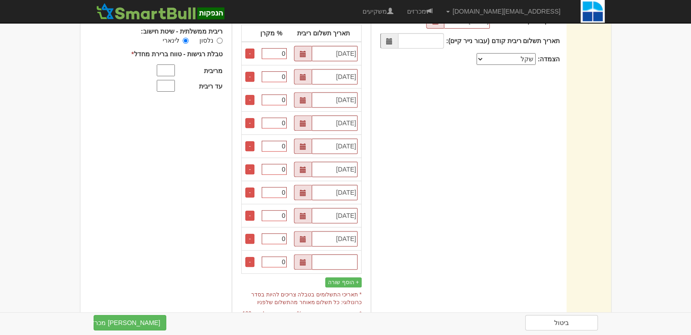
click at [355, 258] on input "text" at bounding box center [334, 261] width 46 height 15
type input "01/08/2026"
click at [361, 280] on button "+ הוסף שורה" at bounding box center [343, 282] width 36 height 10
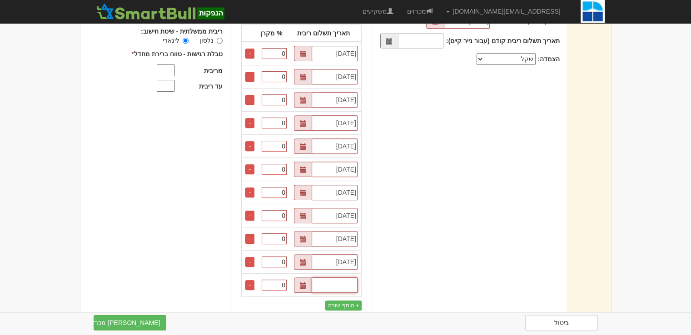
click at [350, 280] on input "text" at bounding box center [334, 284] width 46 height 15
paste input "01/08/2026"
type input "01/08/2026"
drag, startPoint x: 354, startPoint y: 260, endPoint x: 363, endPoint y: 260, distance: 8.6
click at [361, 260] on td "01/08/2026" at bounding box center [325, 262] width 71 height 23
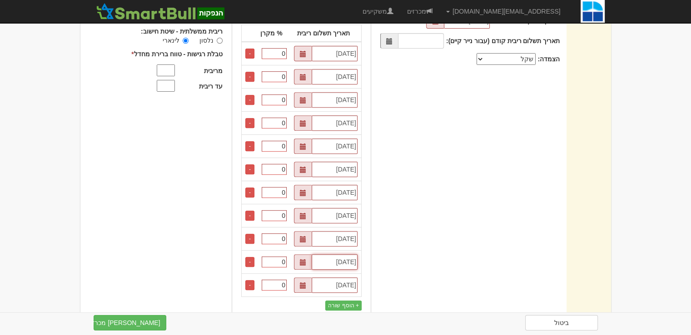
type input "01/08/2035"
drag, startPoint x: 351, startPoint y: 283, endPoint x: 365, endPoint y: 282, distance: 14.1
click at [365, 282] on div "לוח סילוקין * תאריך תשלום ריבית % מקרן 01/08/2026 0 - 01/08/2027 0 - 0" at bounding box center [301, 176] width 139 height 330
type input "01/08/2036"
click at [409, 257] on div "תאריך סליקת ני״ע צפוי: * 08/09/2025 תאריך תשלום ריבית קודם (עבור נייר קיים): הצ…" at bounding box center [464, 176] width 189 height 330
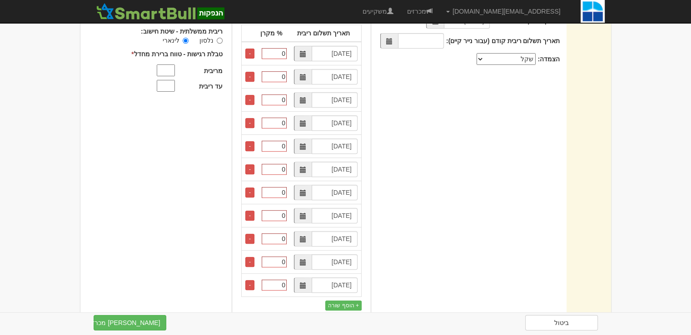
click at [274, 276] on td "0" at bounding box center [274, 285] width 32 height 18
drag, startPoint x: 274, startPoint y: 275, endPoint x: 279, endPoint y: 281, distance: 7.4
click at [274, 276] on td "0" at bounding box center [274, 285] width 32 height 18
click at [280, 282] on input "0" at bounding box center [274, 285] width 25 height 11
click at [207, 269] on div "תשואה אפקטיבית - כולל עמלת התחייבות ריבית ממשלתית - שיטת חישוב: נלסון לינארי *" at bounding box center [168, 166] width 128 height 311
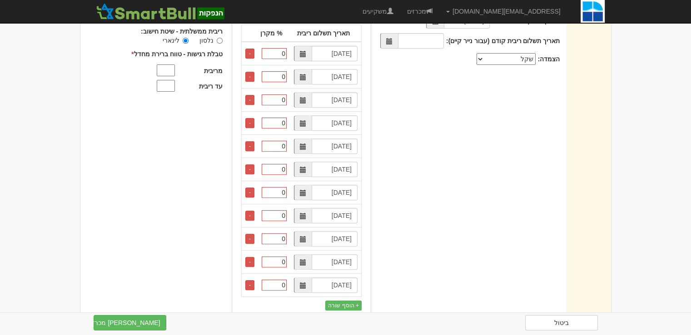
click at [274, 287] on input "0" at bounding box center [274, 285] width 25 height 11
type input "12.5"
click at [138, 233] on div "תשואה אפקטיבית - כולל עמלת התחייבות ריבית ממשלתית - שיטת חישוב: נלסון לינארי *" at bounding box center [168, 166] width 128 height 311
click at [285, 281] on input "12.5" at bounding box center [274, 285] width 25 height 11
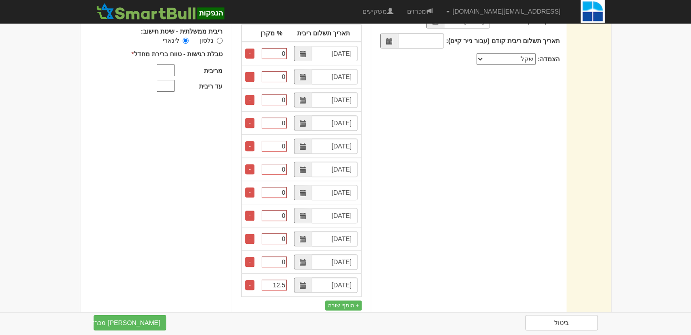
click at [285, 281] on input "12.5" at bounding box center [274, 285] width 25 height 11
click at [278, 263] on input "0" at bounding box center [274, 262] width 25 height 11
paste input "12.5"
type input "12.5"
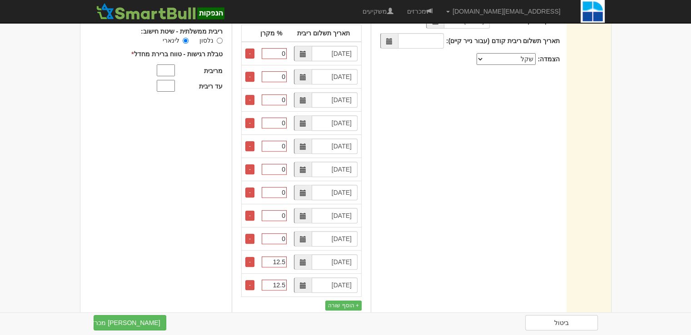
click at [281, 237] on input "0" at bounding box center [274, 238] width 25 height 11
paste input "12.5"
type input "12.5"
click at [279, 215] on input "0" at bounding box center [274, 215] width 25 height 11
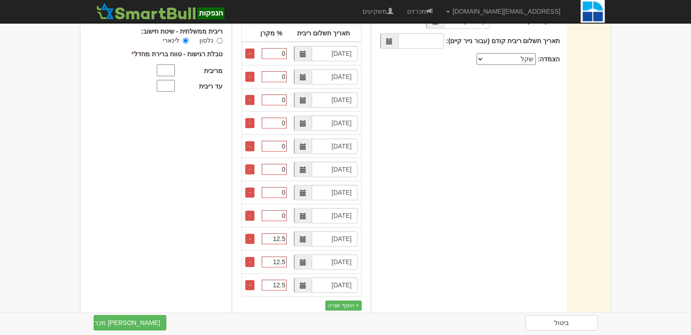
paste input "12.5"
type input "12.5"
click at [279, 188] on input "0" at bounding box center [274, 192] width 25 height 11
paste input "12.5"
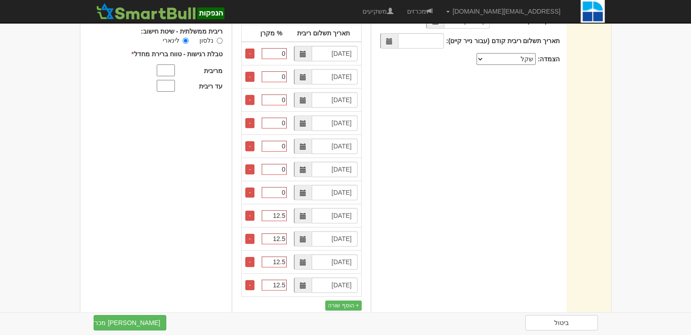
type input "12.5"
click at [283, 167] on input "0" at bounding box center [274, 169] width 25 height 11
paste input "12.5"
type input "12.5"
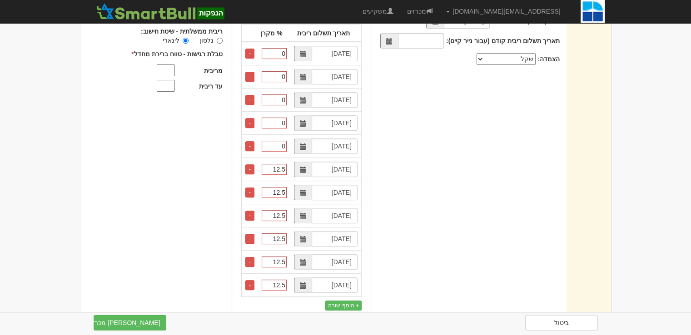
click at [285, 146] on input "0" at bounding box center [274, 146] width 25 height 11
click at [284, 146] on input "0" at bounding box center [274, 146] width 25 height 11
paste input "12.5"
type input "12.5"
click at [282, 120] on input "0" at bounding box center [274, 123] width 25 height 11
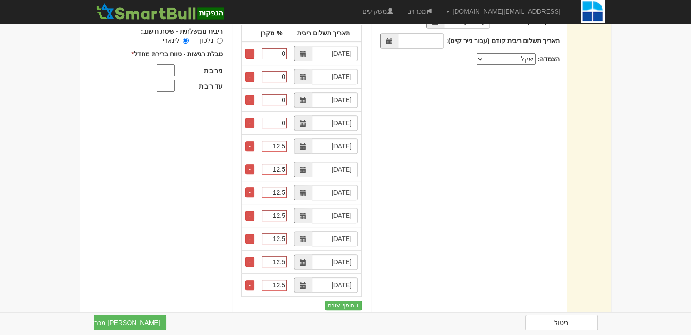
click at [282, 120] on input "0" at bounding box center [274, 123] width 25 height 11
paste input "12.5"
type input "12.5"
click at [527, 178] on div "תאריך סליקת ני״ע צפוי: * 08/09/2025 תאריך תשלום ריבית קודם (עבור נייר קיים): הצ…" at bounding box center [464, 161] width 189 height 300
click at [200, 69] on div "מריבית" at bounding box center [183, 70] width 77 height 11
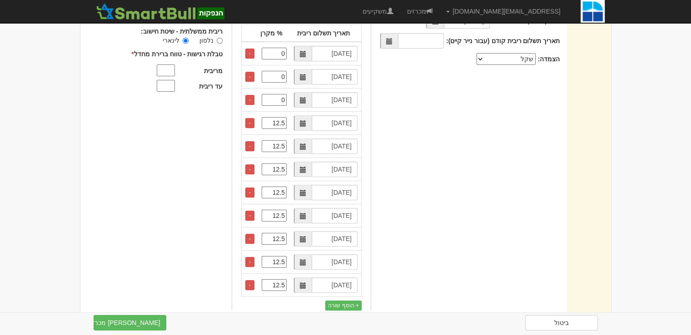
click at [177, 69] on div at bounding box center [161, 70] width 32 height 11
click at [175, 67] on input "מריבית" at bounding box center [166, 70] width 18 height 12
type input "2.4"
click at [175, 85] on input "עד ריבית" at bounding box center [166, 86] width 18 height 12
type input "2.61"
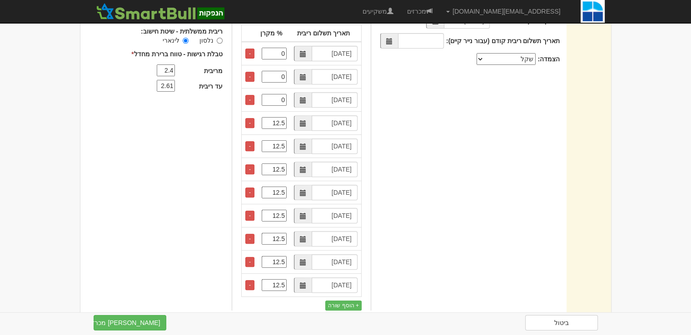
click at [196, 243] on div "תשואה אפקטיבית - כולל עמלת התחייבות ריבית ממשלתית - שיטת חישוב: נלסון לינארי *" at bounding box center [168, 161] width 128 height 300
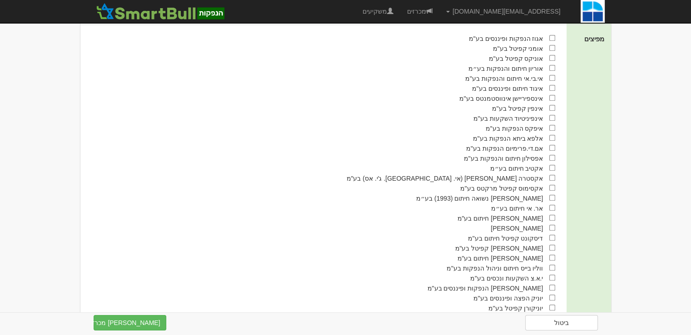
scroll to position [863, 0]
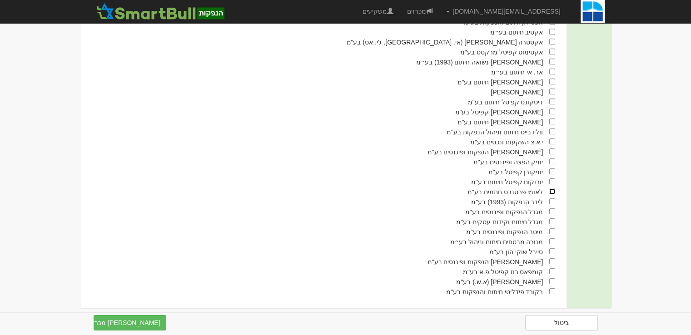
click at [552, 194] on input "checkbox" at bounding box center [552, 191] width 6 height 6
checkbox input "true"
click at [551, 204] on input "checkbox" at bounding box center [552, 201] width 6 height 6
checkbox input "true"
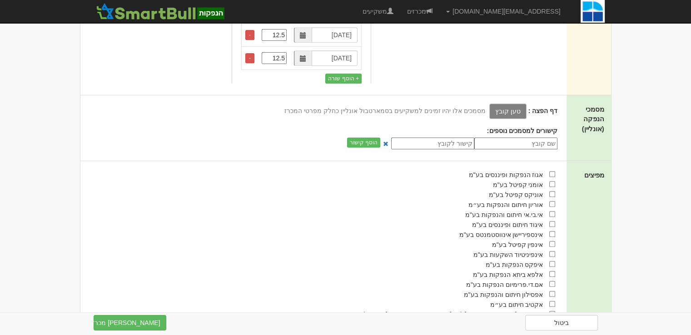
scroll to position [877, 0]
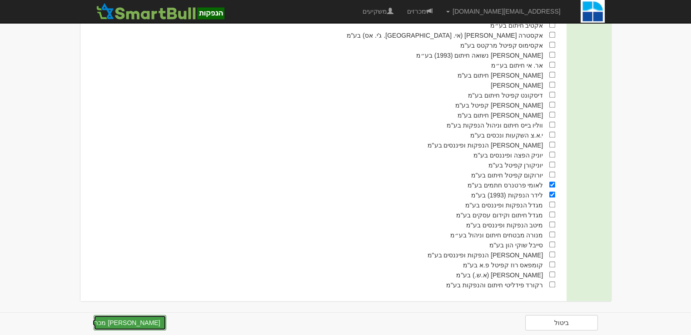
click at [162, 322] on button "צור מכרז" at bounding box center [130, 322] width 73 height 15
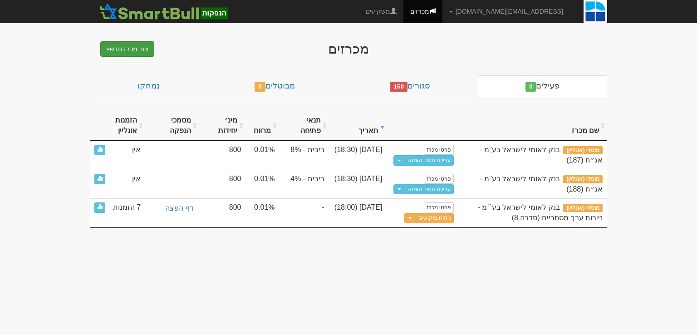
click at [145, 47] on button "צור מכרז חדש" at bounding box center [127, 48] width 54 height 15
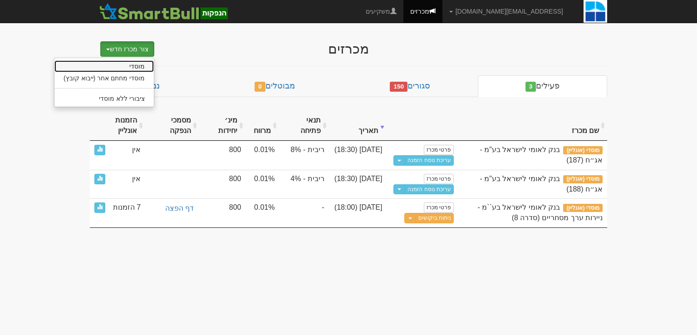
click at [145, 65] on link "מוסדי" at bounding box center [103, 66] width 99 height 12
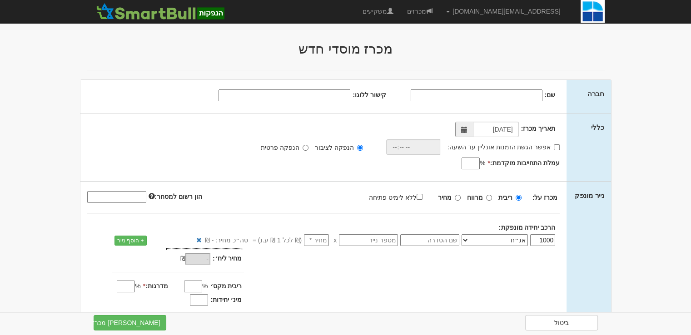
click at [533, 91] on input "שם:" at bounding box center [476, 95] width 132 height 12
type input "בנק לאומי לישראל בע"מ"
click at [312, 94] on input "קישור ללוגו:" at bounding box center [284, 95] width 132 height 12
paste input "https://upload.wikimedia.org/wikipedia/he/thumb/3/36/BankLeumiLogo.svg/2560px-B…"
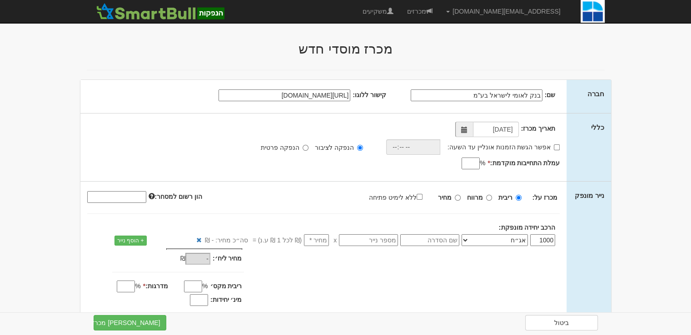
type input "https://upload.wikimedia.org/wikipedia/he/thumb/3/36/BankLeumiLogo.svg/2560px-B…"
click at [160, 114] on div "תאריך מכרז: 02/09/2025 אפשר הגשת הזמנות אונליין עד השעה: * %" at bounding box center [323, 148] width 486 height 68
click at [488, 128] on input "02/09/2025" at bounding box center [496, 129] width 46 height 15
type input "03/09/2025"
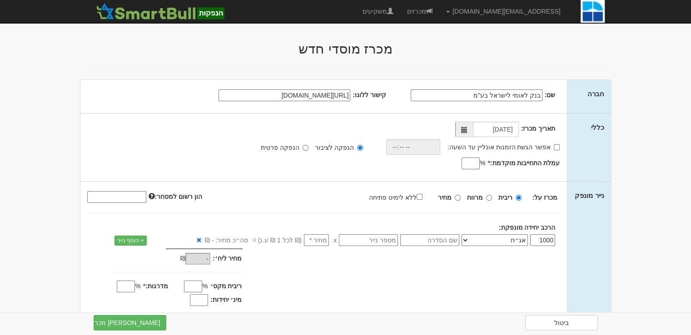
click at [559, 147] on div "אפשר הגשת הזמנות אונליין עד השעה:" at bounding box center [468, 146] width 197 height 15
click at [556, 147] on input "אפשר הגשת הזמנות אונליין עד השעה:" at bounding box center [556, 147] width 6 height 6
checkbox input "true"
click at [422, 148] on input "time" at bounding box center [411, 146] width 54 height 15
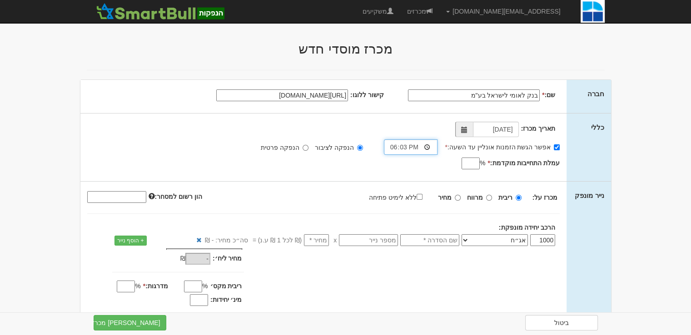
type input "18:30"
click at [475, 164] on input "עמלת התחייבות מוקדמת: *" at bounding box center [470, 164] width 18 height 12
type input "0.05"
click at [380, 321] on div "ביטול צור מכרז" at bounding box center [346, 322] width 518 height 15
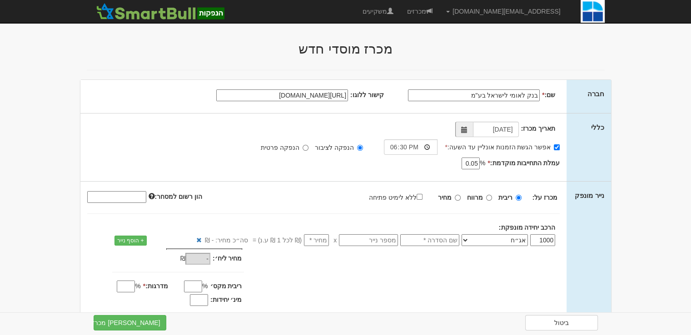
click at [493, 239] on select "אג״ח אג״ח להמרה מניות כתבי אופציה ניירות ערך מסחריים אופציות רכש כתבי התחייבות …" at bounding box center [494, 240] width 66 height 12
click at [440, 242] on input "text" at bounding box center [429, 240] width 59 height 12
click at [439, 239] on input "9" at bounding box center [429, 240] width 59 height 12
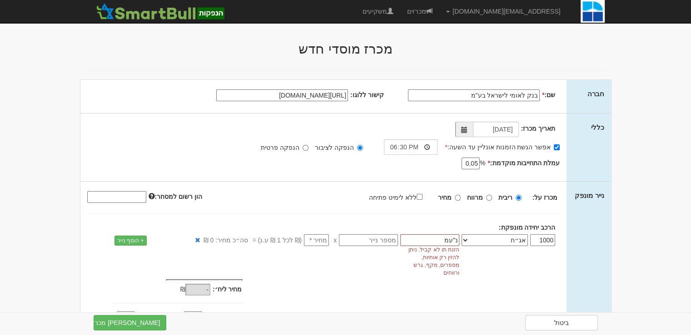
click at [439, 239] on input "נ"עמ" at bounding box center [429, 240] width 59 height 12
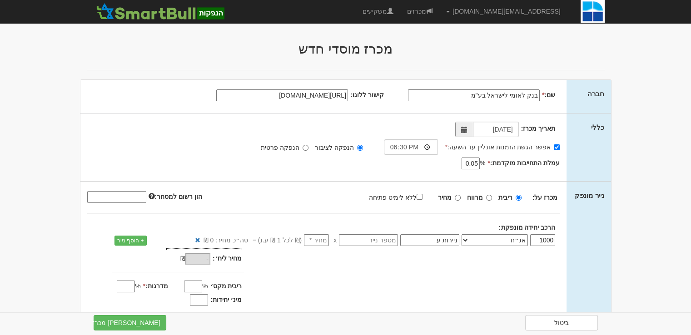
type input "ניירות ער"
click at [439, 239] on input "ניירות ער" at bounding box center [429, 240] width 59 height 12
click at [444, 265] on div "מחיר מינ׳: - ₪ * -" at bounding box center [323, 278] width 486 height 60
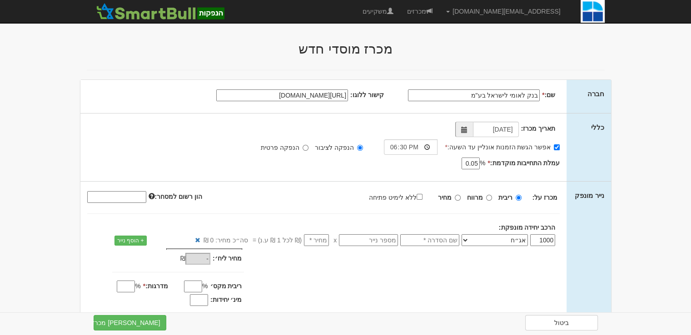
click at [448, 240] on input "text" at bounding box center [429, 240] width 59 height 12
type input "ניירות ערך מסחריים 9"
click at [374, 273] on div "מחיר מינ׳: - ₪ * -" at bounding box center [323, 278] width 486 height 60
click at [383, 274] on div "מחיר מינ׳: - ₪ * -" at bounding box center [323, 278] width 486 height 60
click at [325, 243] on input "number" at bounding box center [316, 240] width 25 height 12
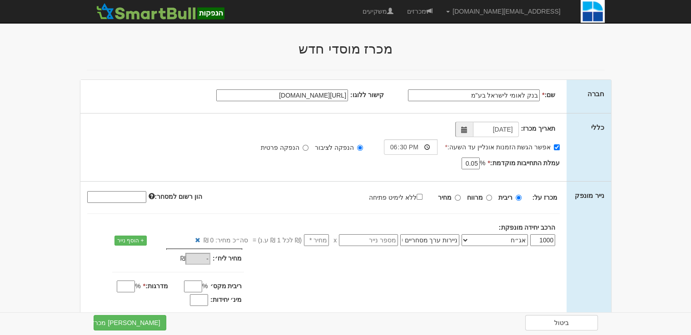
type input "1"
type input "1,000"
type input "1"
click at [331, 288] on div "מחיר מינ׳: 1,000 ₪ * %" at bounding box center [323, 278] width 486 height 60
click at [198, 286] on input "ריבית מקס׳" at bounding box center [193, 287] width 18 height 12
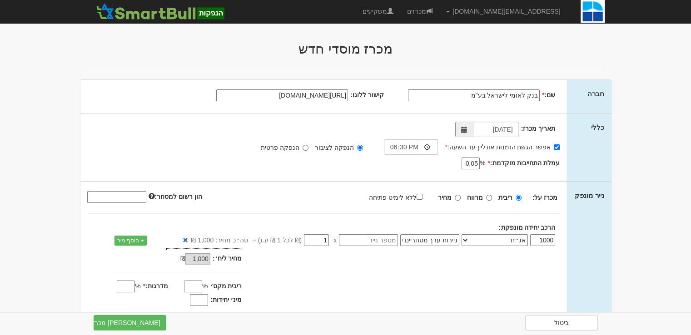
click at [201, 303] on input "מינ׳ יחידות:" at bounding box center [199, 300] width 18 height 12
type input "800"
click at [266, 285] on div "מחיר מינ׳: 1,000 ₪ * %" at bounding box center [323, 278] width 486 height 60
click at [192, 285] on input "ריבית מקס׳" at bounding box center [193, 287] width 18 height 12
click at [490, 195] on input "מרווח" at bounding box center [489, 198] width 6 height 6
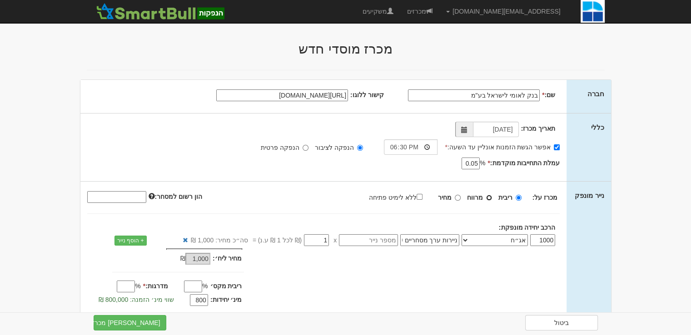
radio input "true"
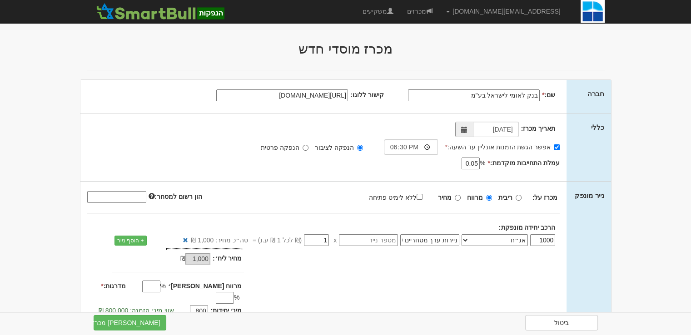
click at [160, 287] on input "מרווח מקס׳" at bounding box center [151, 287] width 18 height 12
type input "ל"
type input "ללא"
click at [278, 291] on div "מחיר מינ׳: 1,000 ₪ * %" at bounding box center [323, 283] width 486 height 71
click at [216, 292] on input "מדרגות: *" at bounding box center [225, 298] width 18 height 12
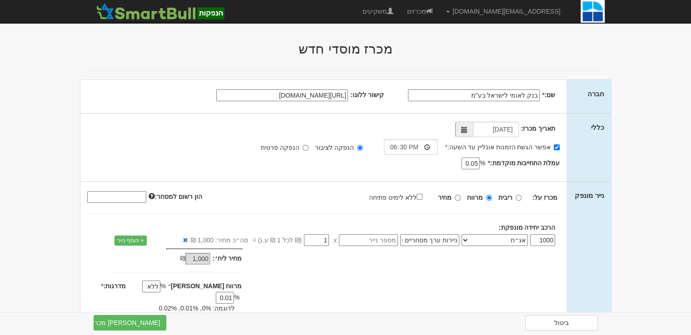
type input "0.01"
click at [309, 297] on div "מחיר מינ׳: 1,000 ₪ * %" at bounding box center [323, 288] width 486 height 80
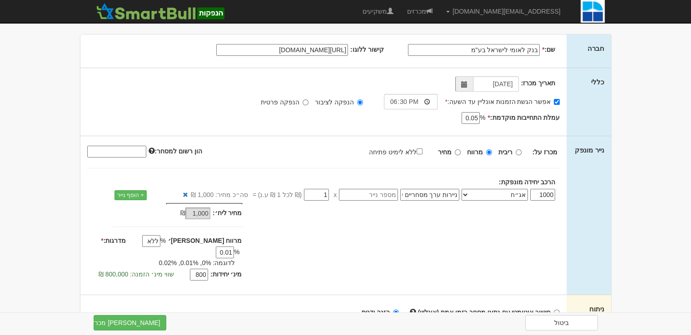
click at [160, 242] on input "ללא" at bounding box center [151, 241] width 18 height 12
click at [309, 262] on div "מחיר מינ׳: 1,000 ₪ * %" at bounding box center [323, 243] width 486 height 80
click at [160, 238] on input "מרווח מקס׳" at bounding box center [151, 241] width 18 height 12
click at [322, 257] on div "מחיר מינ׳: 1,000 ₪ * %" at bounding box center [323, 243] width 486 height 80
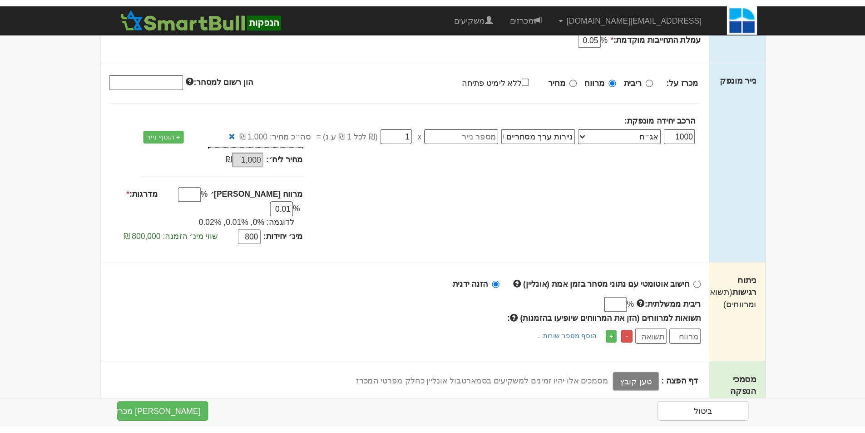
scroll to position [182, 0]
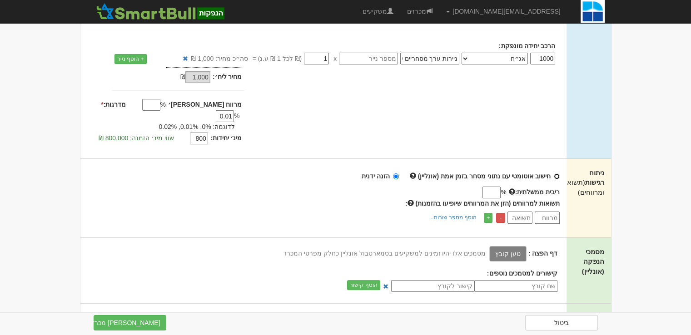
click at [556, 173] on input "חישוב אוטומטי עם נתוני מסחר בזמן אמת (אונליין)" at bounding box center [556, 176] width 6 height 6
radio input "true"
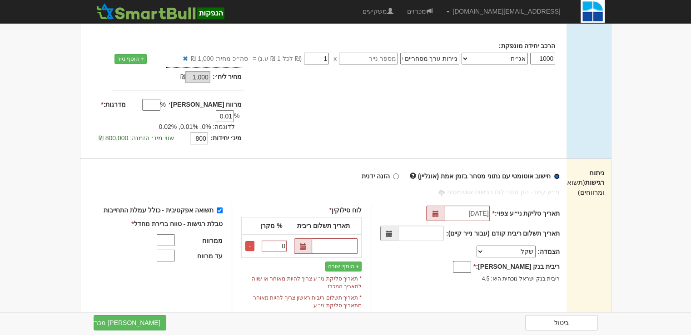
click at [558, 173] on input "חישוב אוטומטי עם נתוני מסחר בזמן אמת (אונליין)" at bounding box center [556, 176] width 6 height 6
click at [398, 173] on input "הזנה ידנית" at bounding box center [396, 176] width 6 height 6
radio input "true"
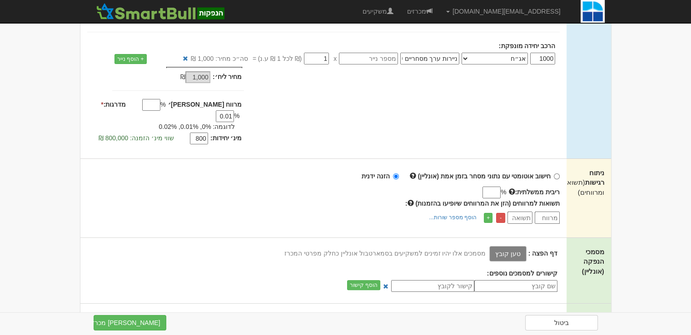
click at [539, 212] on input "number" at bounding box center [546, 218] width 25 height 12
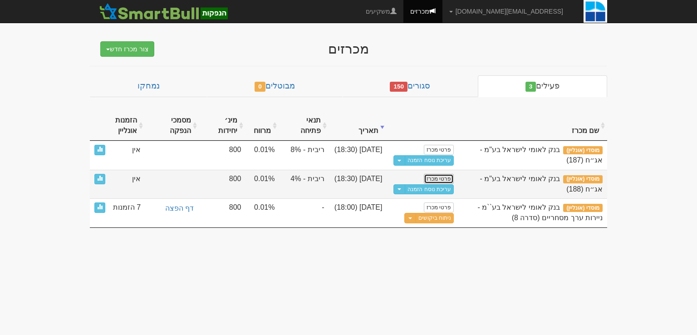
click at [446, 178] on link "פרטי מכרז" at bounding box center [439, 179] width 30 height 10
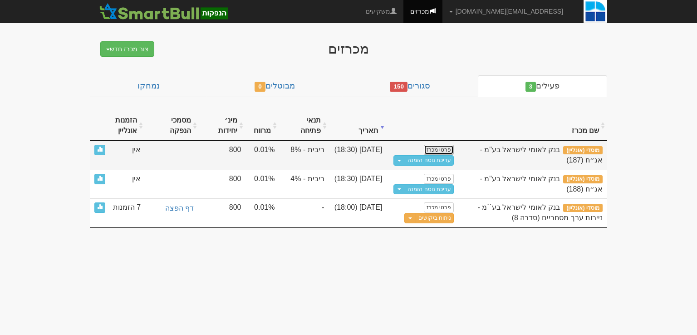
click at [444, 149] on link "פרטי מכרז" at bounding box center [439, 150] width 30 height 10
